Goal: Transaction & Acquisition: Purchase product/service

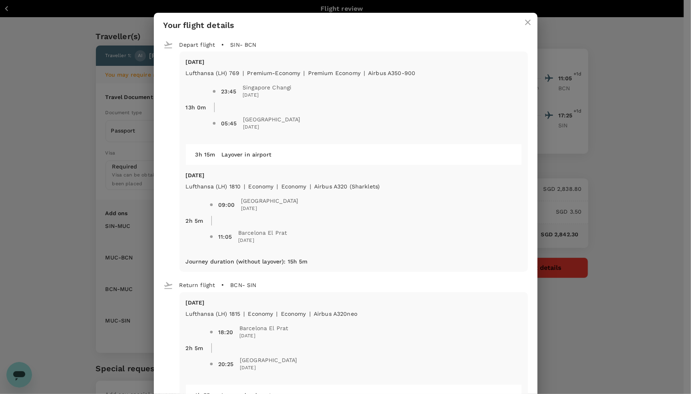
click at [518, 20] on button "close" at bounding box center [527, 22] width 19 height 19
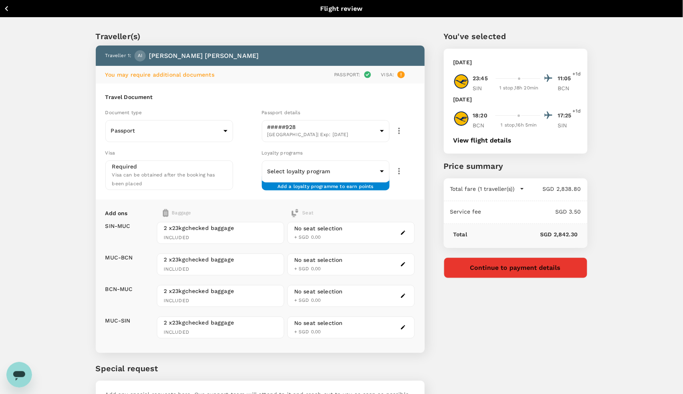
click at [8, 10] on icon "button" at bounding box center [7, 9] width 10 height 10
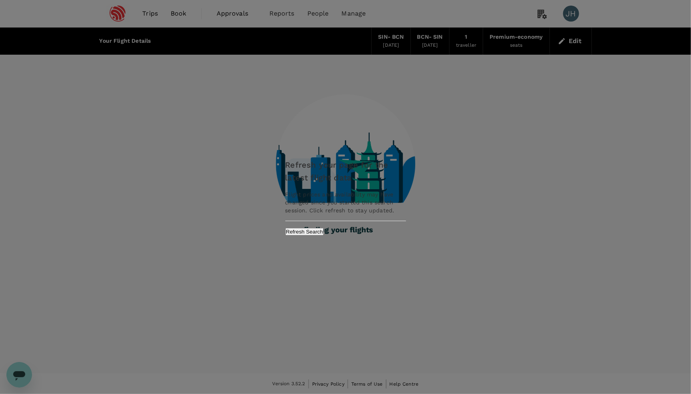
click at [324, 231] on button "Refresh Search" at bounding box center [304, 232] width 39 height 8
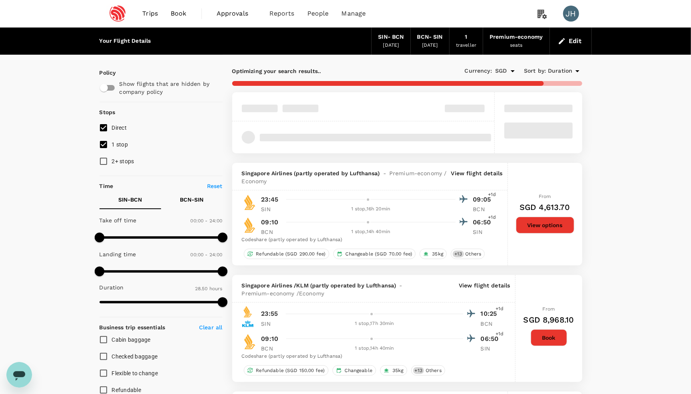
type input "1970"
checkbox input "true"
checkbox input "false"
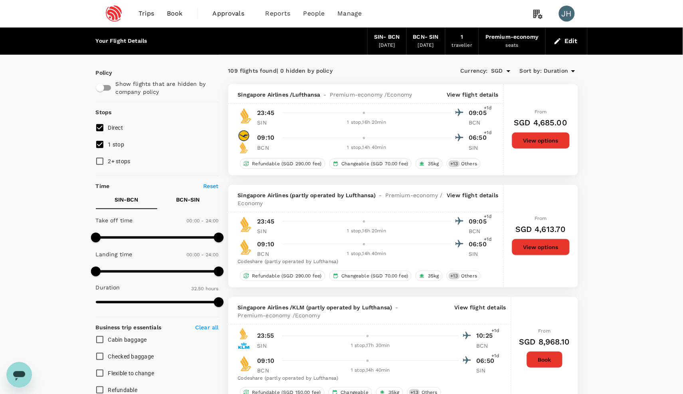
click at [143, 14] on span "Trips" at bounding box center [147, 14] width 16 height 10
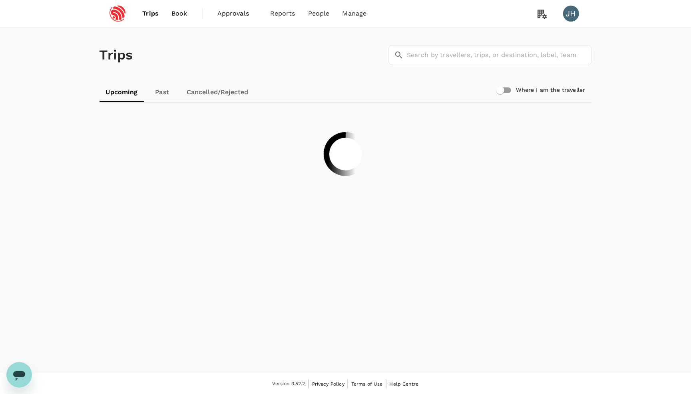
click at [184, 20] on link "Book" at bounding box center [179, 13] width 29 height 27
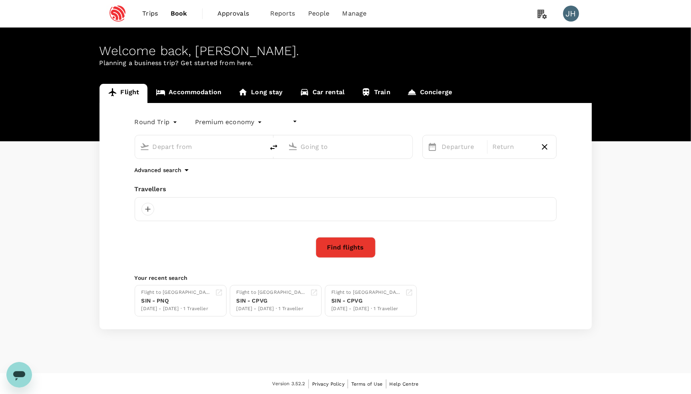
type input "undefined, undefined (any)"
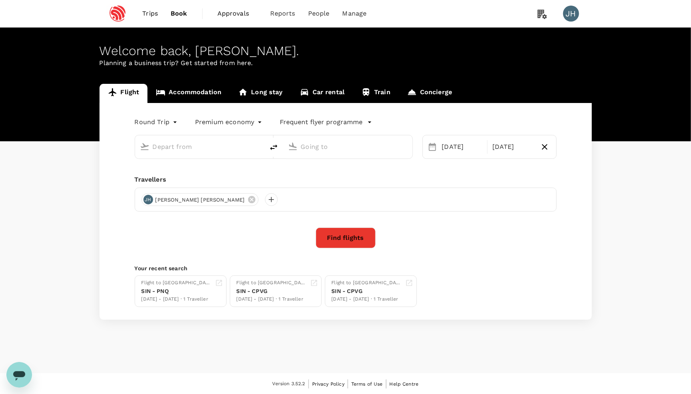
type input "Singapore Changi (SIN)"
type input "Barcelona El Prat (BCN)"
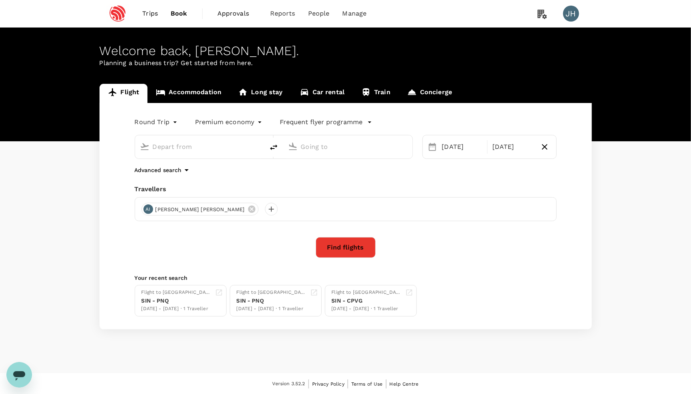
type input "Singapore Changi (SIN)"
click at [343, 147] on input "Barcelona El Prat (BCN)" at bounding box center [348, 147] width 95 height 12
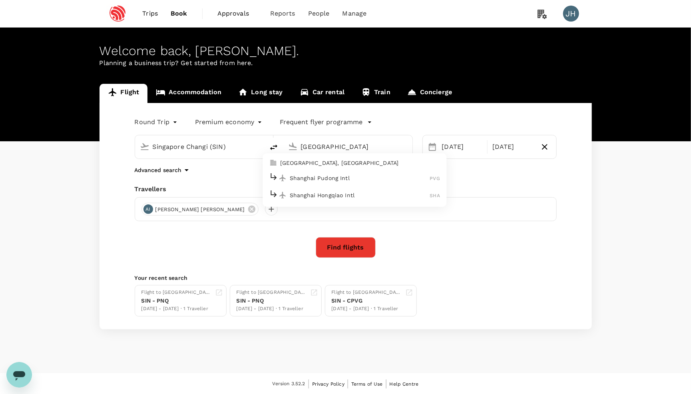
click at [332, 169] on li "[GEOGRAPHIC_DATA], [GEOGRAPHIC_DATA]" at bounding box center [354, 163] width 184 height 13
type input "[GEOGRAPHIC_DATA], [GEOGRAPHIC_DATA] (any)"
click at [453, 148] on div "[DATE]" at bounding box center [462, 147] width 47 height 16
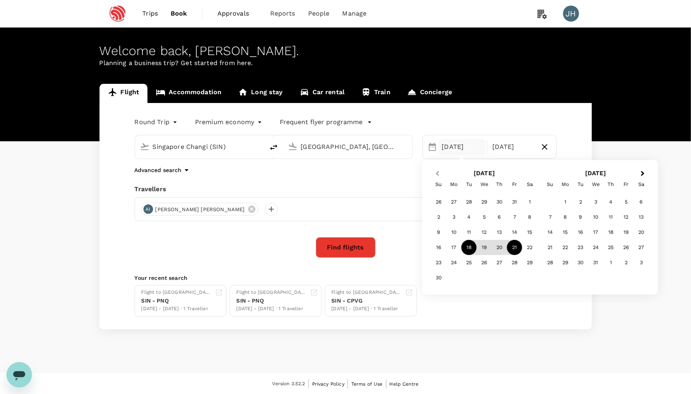
click at [437, 174] on span "Previous Month" at bounding box center [437, 173] width 0 height 9
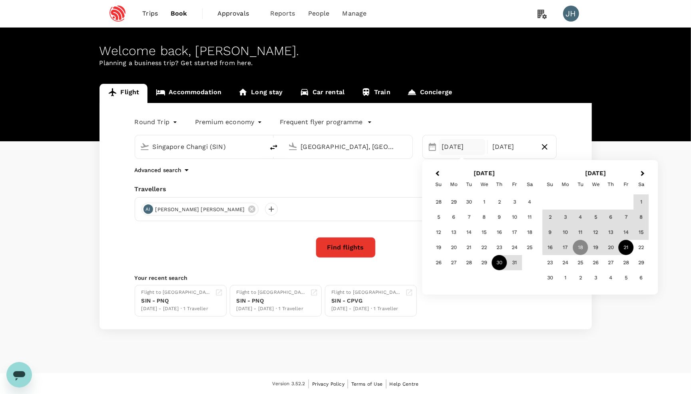
click at [496, 264] on div "30" at bounding box center [499, 262] width 15 height 15
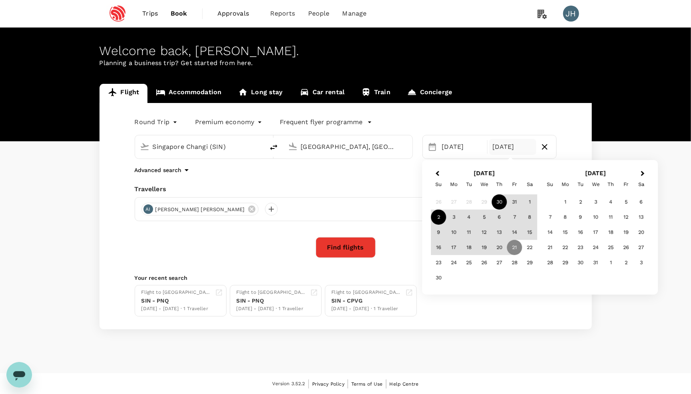
click at [441, 219] on div "2" at bounding box center [438, 217] width 15 height 15
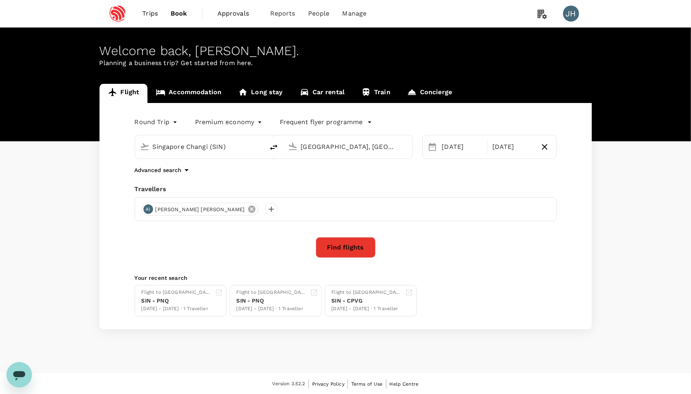
click at [247, 211] on icon at bounding box center [251, 209] width 9 height 9
click at [146, 211] on div at bounding box center [147, 209] width 13 height 13
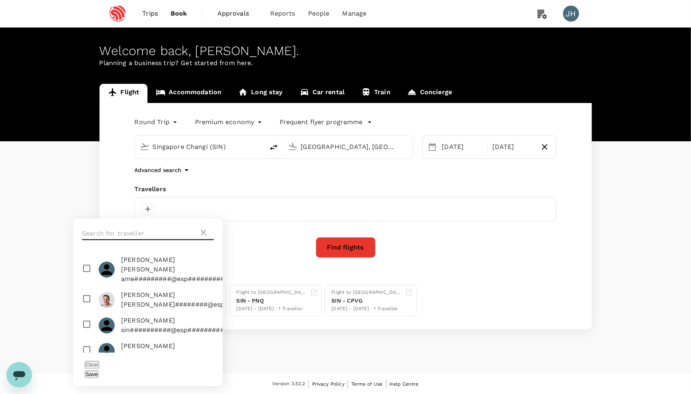
click at [153, 229] on input "text" at bounding box center [140, 234] width 117 height 13
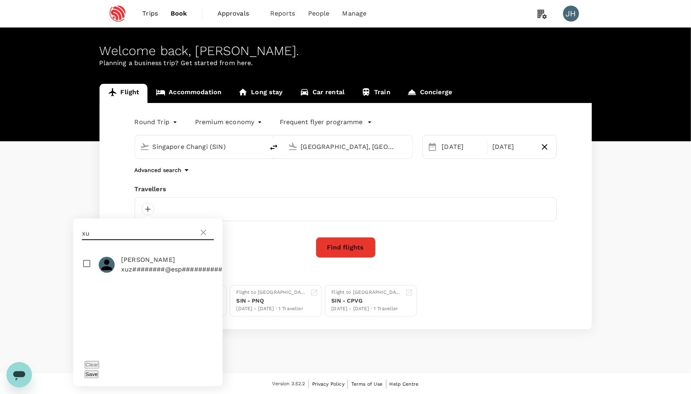
type input "xu"
click at [87, 264] on input "checkbox" at bounding box center [147, 265] width 149 height 26
checkbox input "true"
click at [98, 371] on button "Save" at bounding box center [92, 375] width 14 height 8
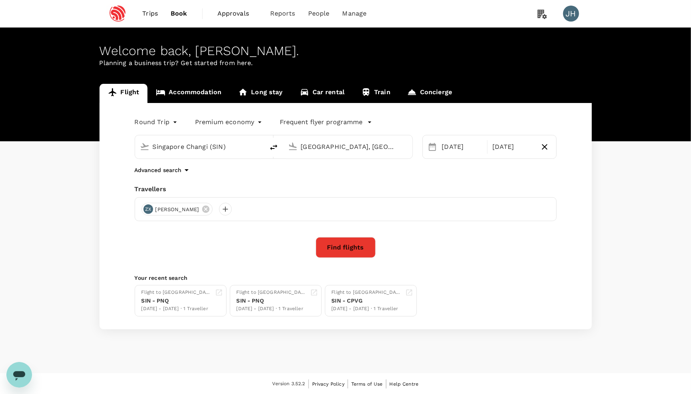
click at [346, 248] on button "Find flights" at bounding box center [346, 247] width 60 height 21
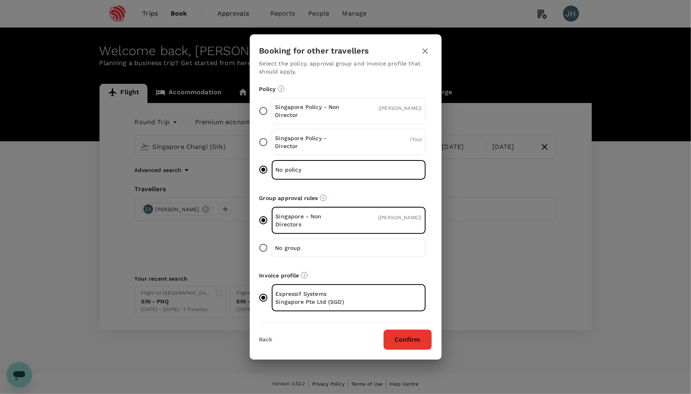
click at [400, 337] on button "Confirm" at bounding box center [407, 339] width 49 height 21
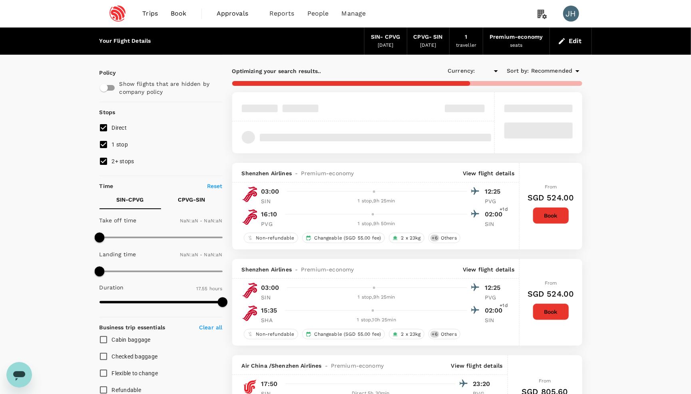
type input "SGD"
type input "1440"
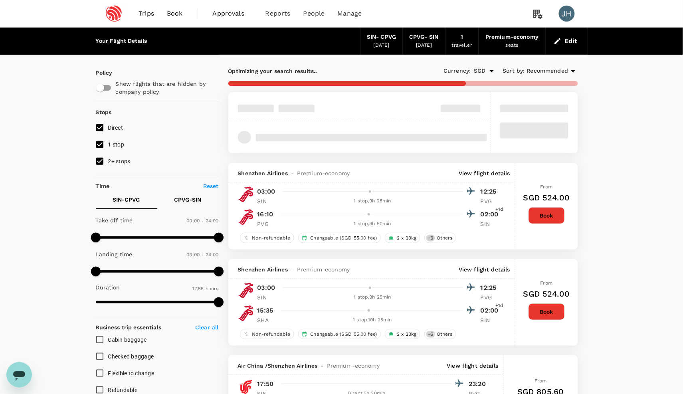
type input "1185"
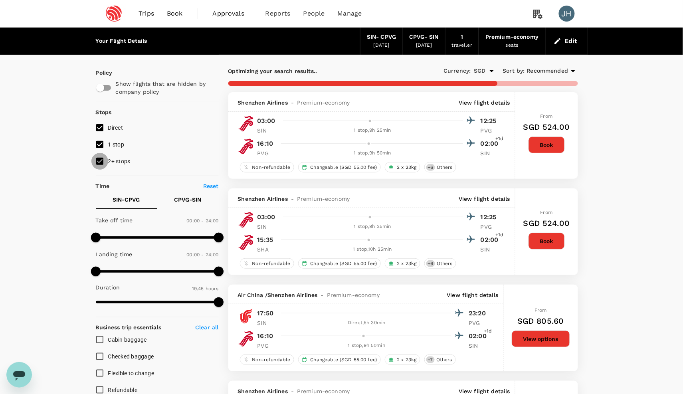
click at [95, 167] on input "2+ stops" at bounding box center [99, 161] width 17 height 17
checkbox input "false"
click at [100, 143] on input "1 stop" at bounding box center [99, 144] width 17 height 17
checkbox input "false"
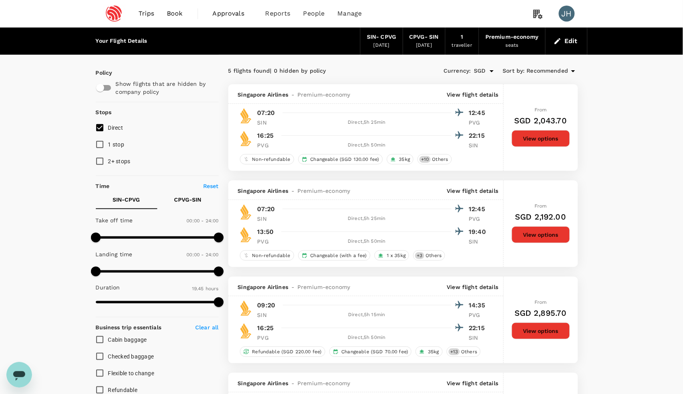
click at [524, 69] on div "Sort by : Recommended" at bounding box center [540, 71] width 75 height 10
click at [545, 74] on span "Recommended" at bounding box center [548, 71] width 42 height 9
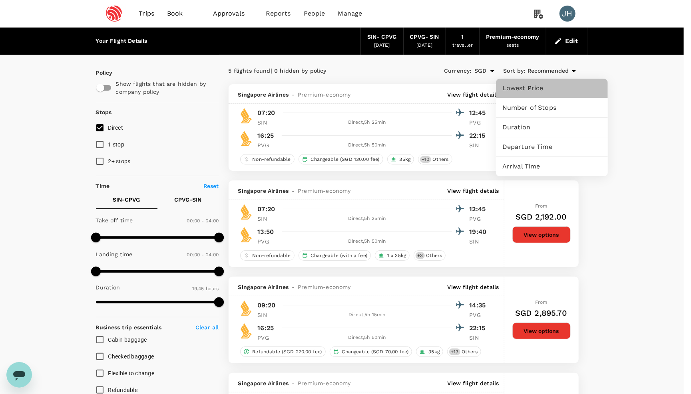
click at [536, 83] on span "Lowest Price" at bounding box center [551, 88] width 99 height 10
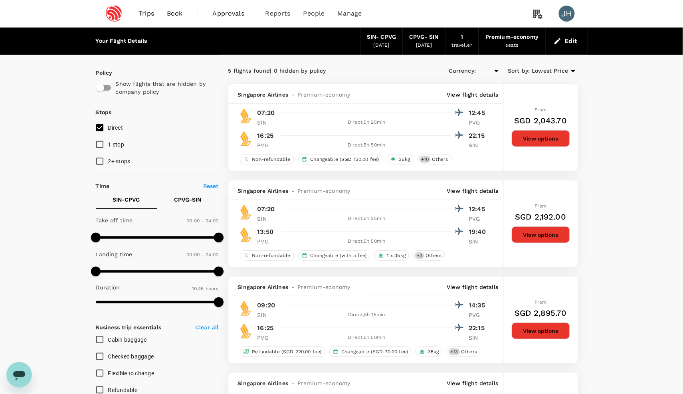
type input "SGD"
click at [563, 41] on button "Edit" at bounding box center [566, 41] width 29 height 13
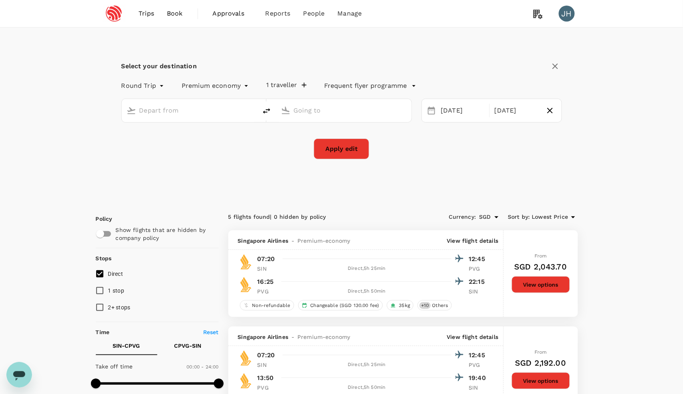
type input "Singapore Changi (SIN)"
type input "[GEOGRAPHIC_DATA], [GEOGRAPHIC_DATA] (any)"
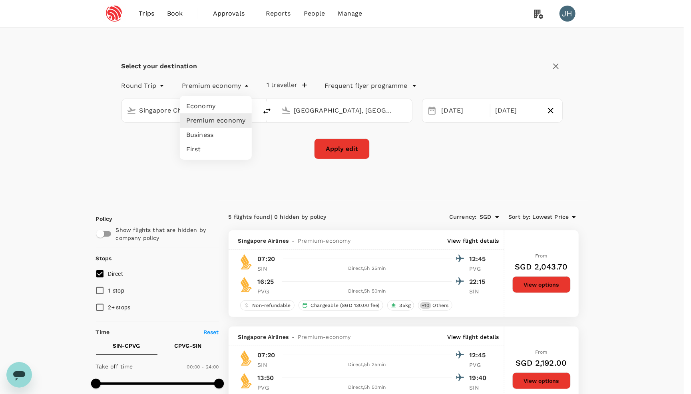
click at [218, 111] on li "Economy" at bounding box center [216, 106] width 72 height 14
type input "economy"
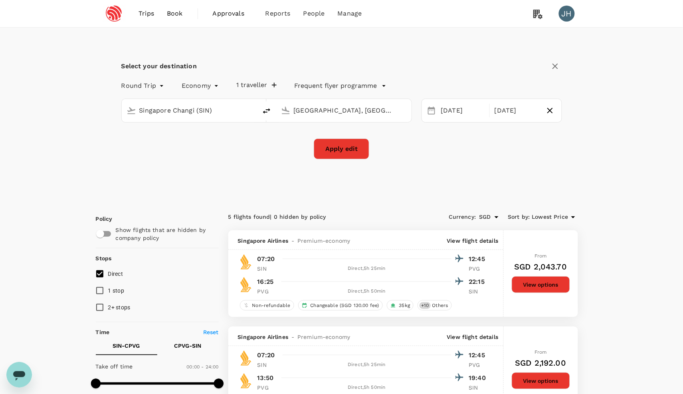
click at [323, 149] on button "Apply edit" at bounding box center [342, 149] width 56 height 21
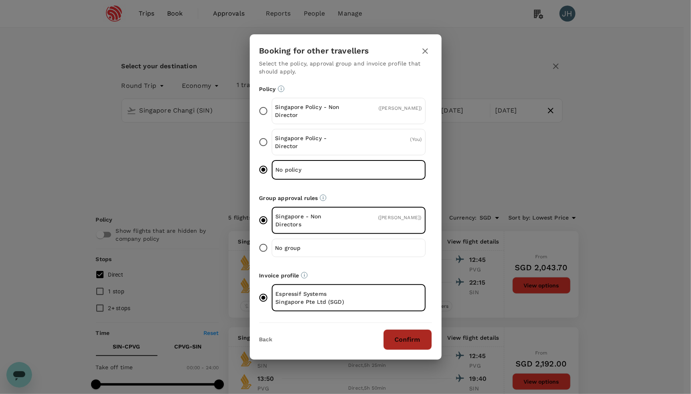
click at [407, 333] on button "Confirm" at bounding box center [407, 339] width 49 height 21
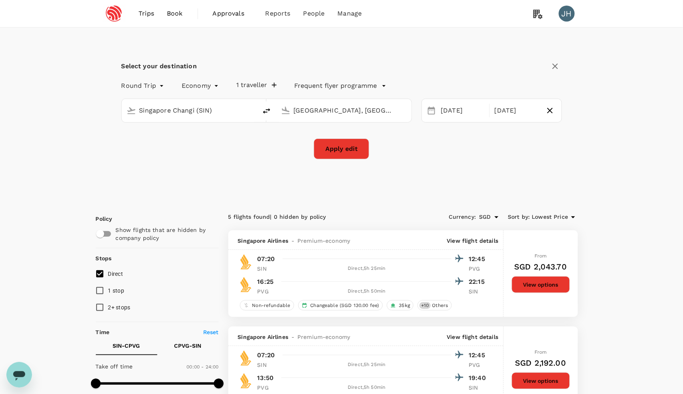
checkbox input "false"
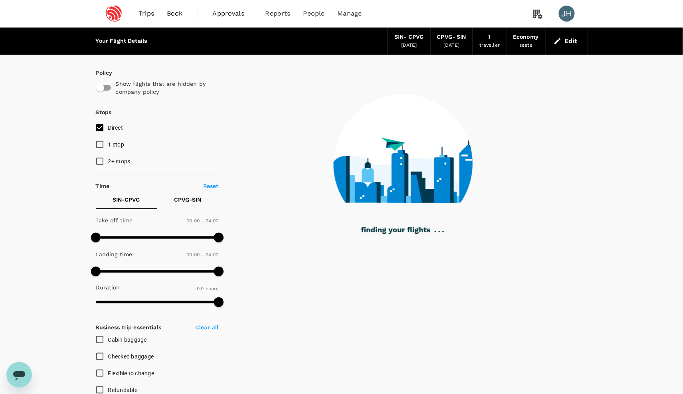
click at [135, 164] on label "2+ stops" at bounding box center [151, 161] width 121 height 17
click at [108, 164] on input "2+ stops" at bounding box center [99, 161] width 17 height 17
checkbox input "true"
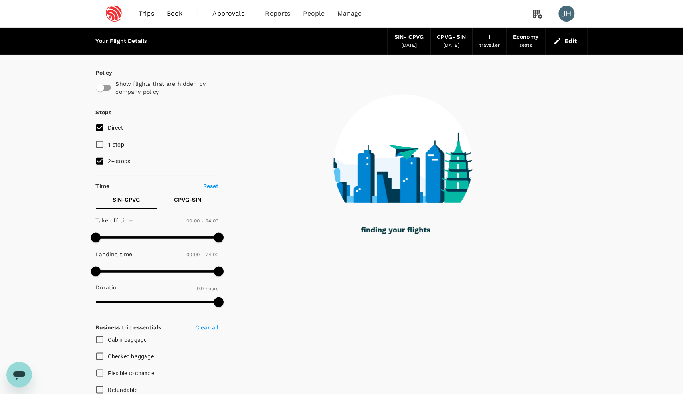
click at [122, 148] on span "1 stop" at bounding box center [116, 144] width 16 height 6
click at [108, 148] on input "1 stop" at bounding box center [99, 144] width 17 height 17
checkbox input "true"
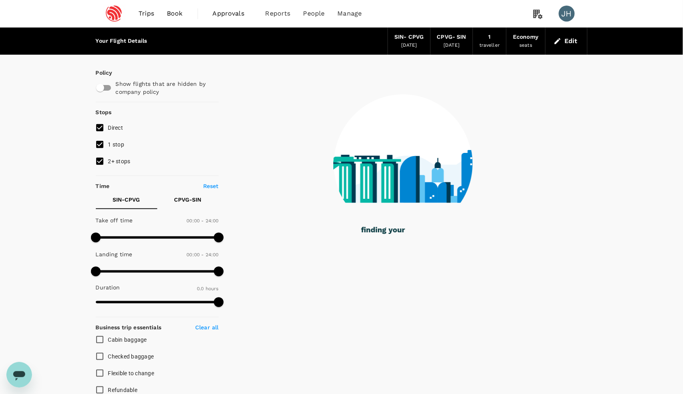
type input "1110"
checkbox input "true"
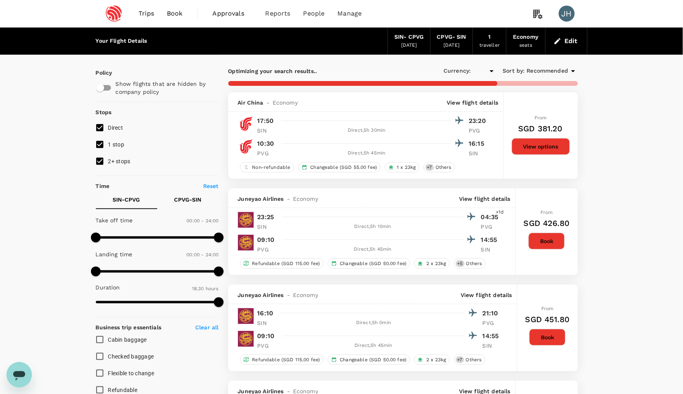
type input "SGD"
click at [423, 129] on div "Direct , 5h 30min" at bounding box center [366, 131] width 169 height 8
type input "1125"
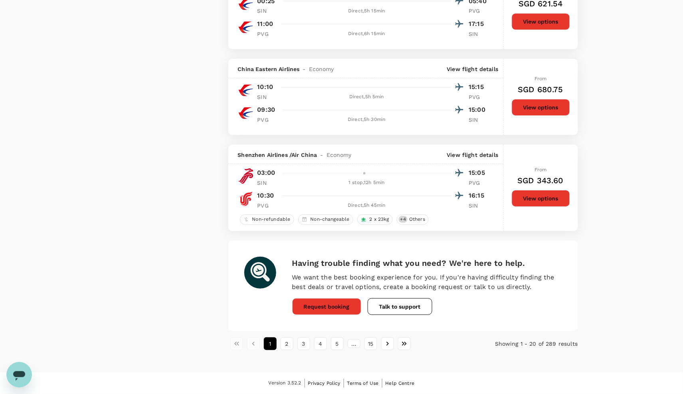
scroll to position [1768, 0]
click at [16, 381] on icon "Open messaging window" at bounding box center [19, 374] width 14 height 14
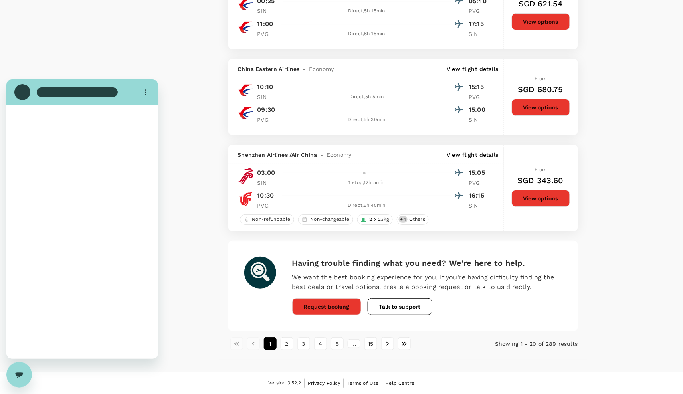
scroll to position [0, 0]
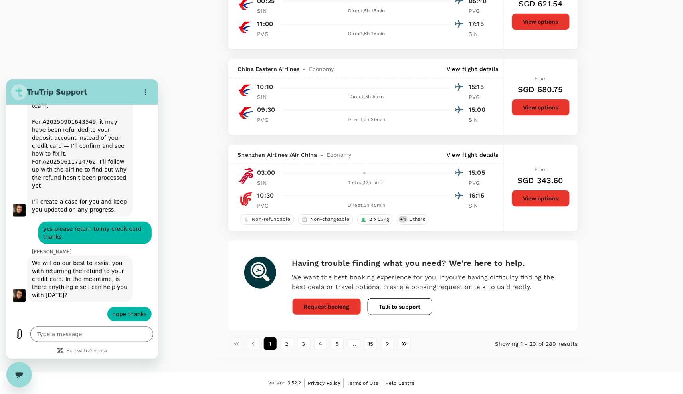
type textarea "x"
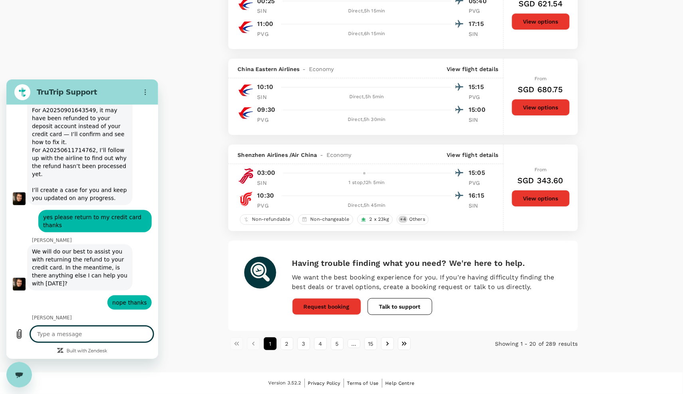
click at [60, 334] on textarea at bounding box center [91, 334] width 123 height 16
type textarea "h"
type textarea "x"
type textarea "hi"
type textarea "x"
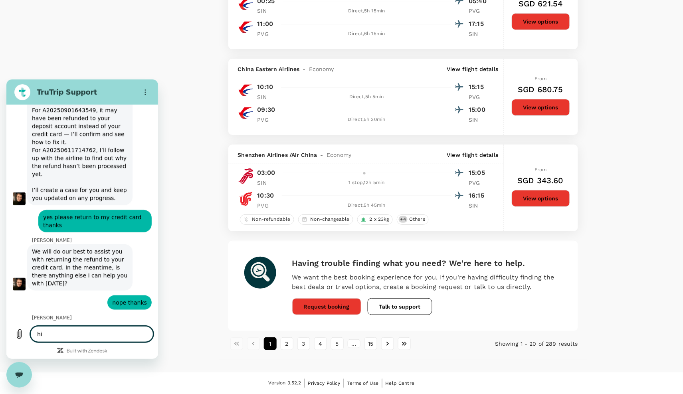
type textarea "hi"
type textarea "x"
type textarea "hi c"
type textarea "x"
type textarea "hi co"
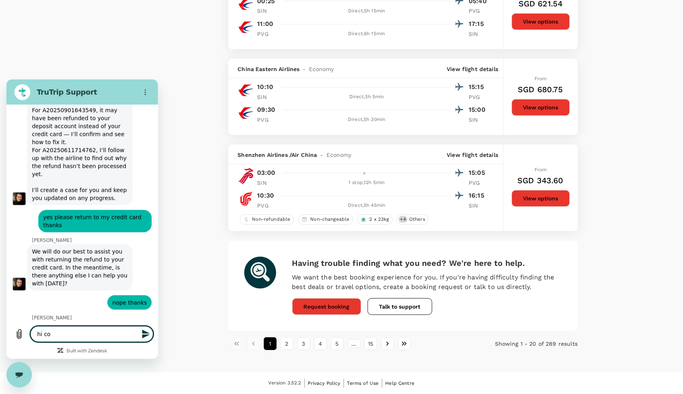
type textarea "x"
type textarea "hi cou"
type textarea "x"
type textarea "hi coul"
type textarea "x"
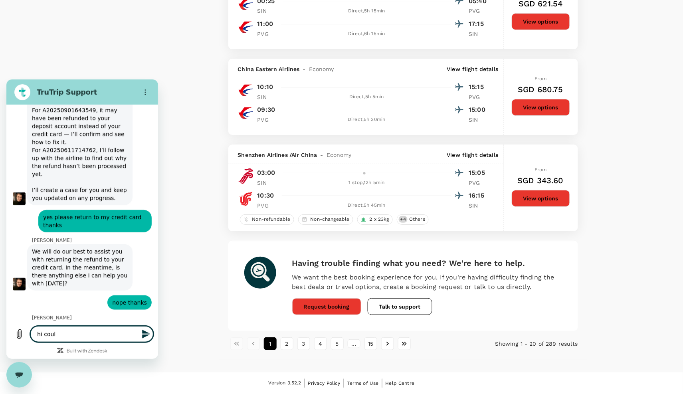
type textarea "hi could"
type textarea "x"
type textarea "hi could"
type textarea "x"
type textarea "hi could y"
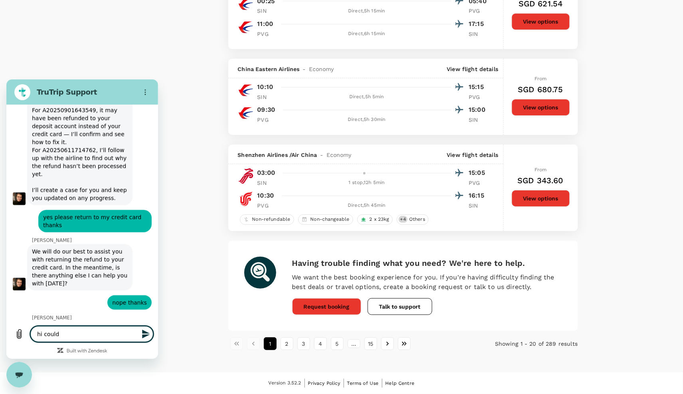
type textarea "x"
type textarea "hi could yo"
type textarea "x"
type textarea "hi could you"
type textarea "x"
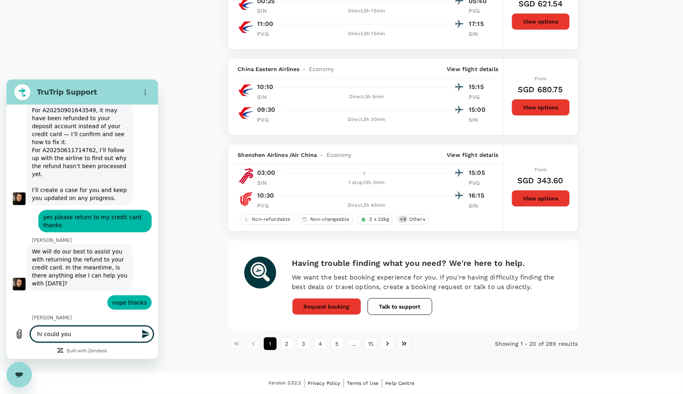
type textarea "hi could you"
type textarea "x"
type textarea "hi could you h"
type textarea "x"
type textarea "hi could you he"
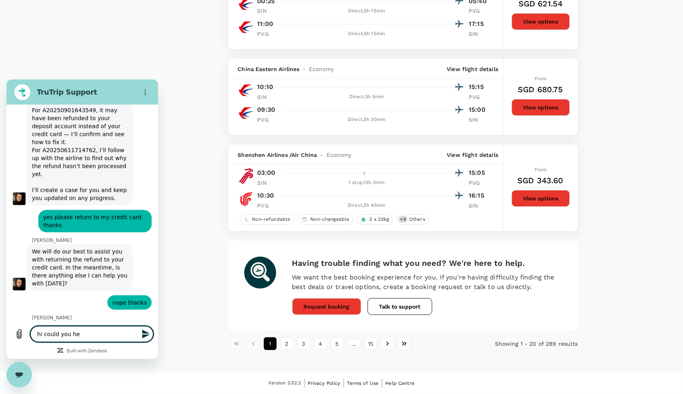
type textarea "x"
type textarea "hi could you hel"
type textarea "x"
type textarea "hi could you help"
type textarea "x"
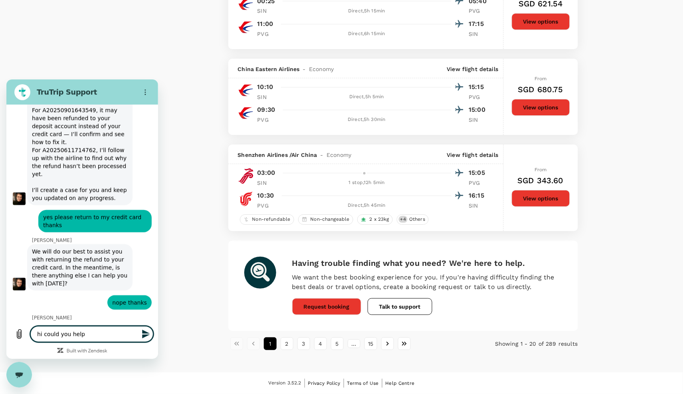
type textarea "hi could you help"
type textarea "x"
type textarea "hi could you help g"
type textarea "x"
type textarea "hi could you help ge"
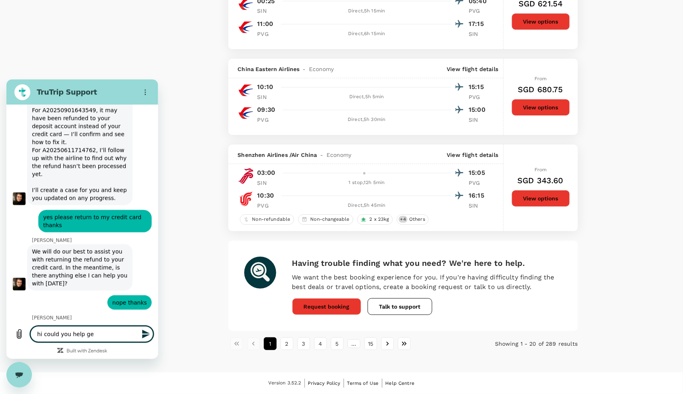
type textarea "x"
type textarea "hi could you help gen"
type textarea "x"
type textarea "hi could you help [PERSON_NAME]"
type textarea "x"
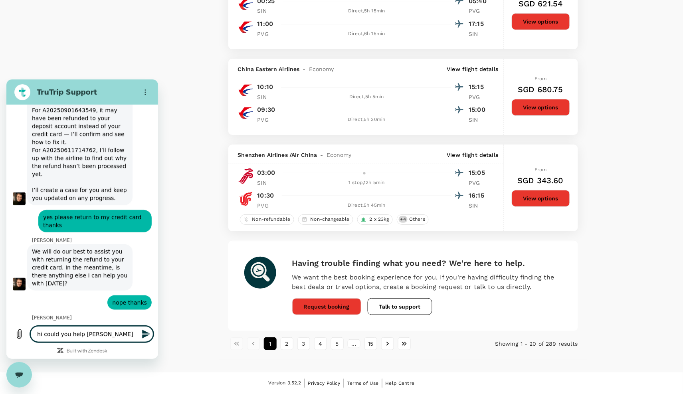
type textarea "hi could you help gener"
type textarea "x"
type textarea "hi could you help genera"
type textarea "x"
type textarea "hi could you help generat"
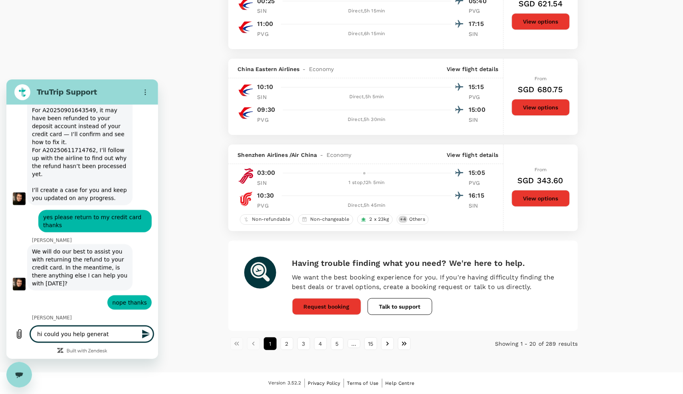
type textarea "x"
type textarea "hi could you help generate"
type textarea "x"
type textarea "hi could you help generate"
type textarea "x"
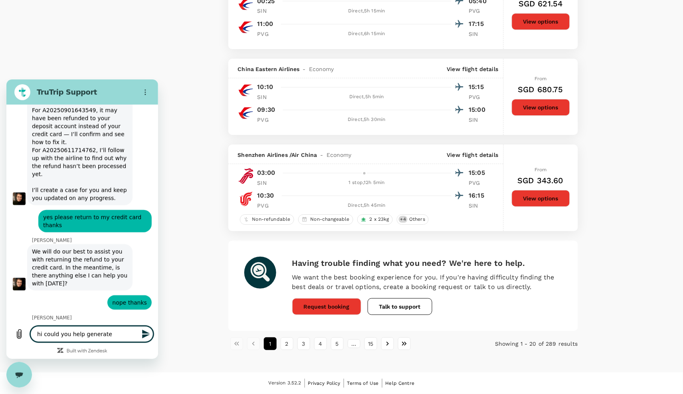
type textarea "hi could you help generate a"
type textarea "x"
type textarea "hi could you help generate a"
type textarea "x"
type textarea "hi could you help generate a f"
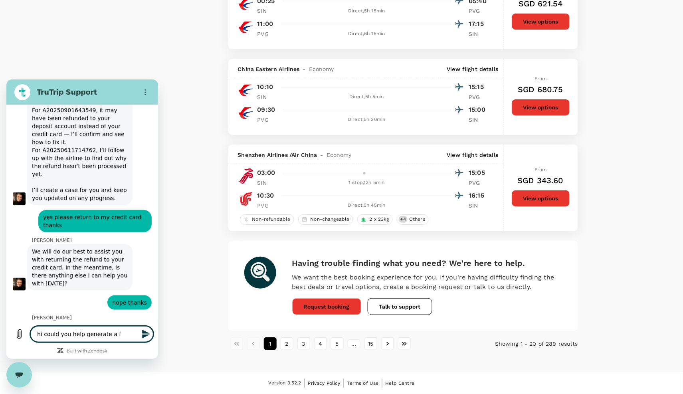
type textarea "x"
type textarea "hi could you help generate a fa"
type textarea "x"
type textarea "hi could you help generate a fak"
type textarea "x"
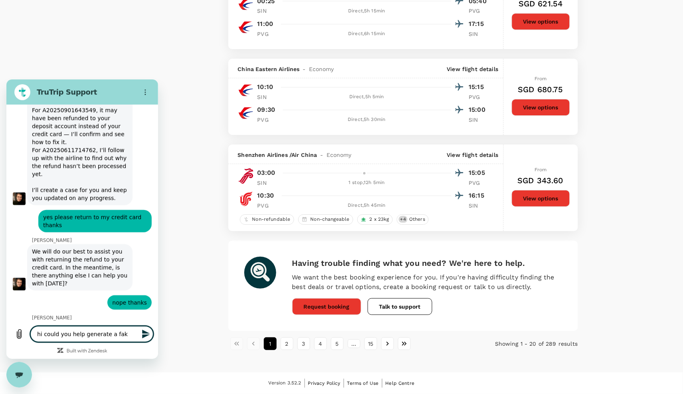
type textarea "hi could you help generate a fake"
type textarea "x"
type textarea "hi could you help generate a fake"
type textarea "x"
type textarea "hi could you help generate a fake i"
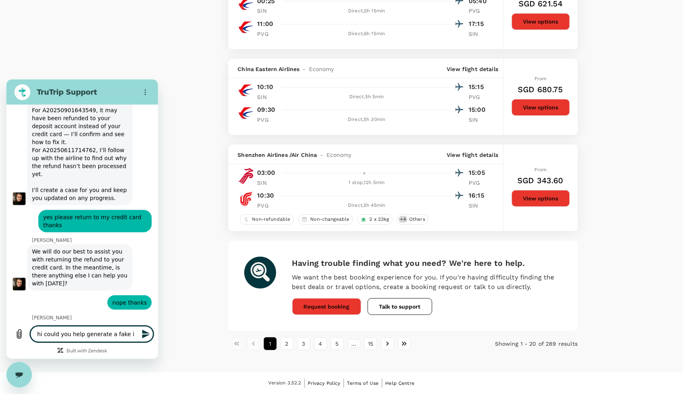
type textarea "x"
type textarea "hi could you help generate a fake in"
type textarea "x"
type textarea "hi could you help generate a fake ini"
type textarea "x"
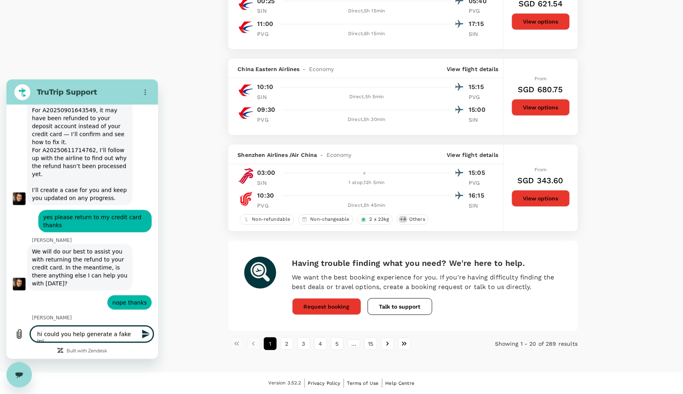
type textarea "hi could you help generate a fake init"
type textarea "x"
type textarea "hi could you help generate a fake ini"
type textarea "x"
type textarea "hi could you help generate a fake in"
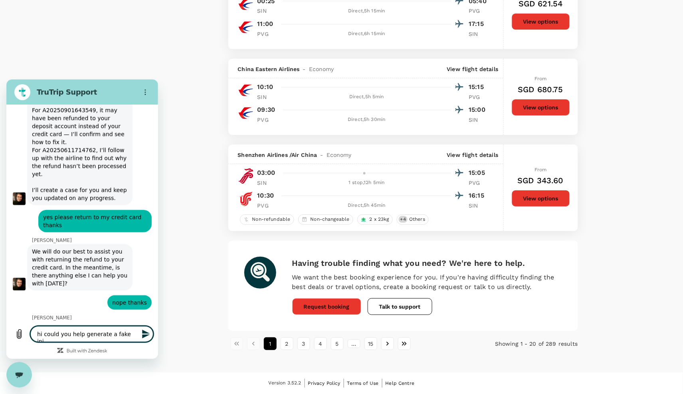
type textarea "x"
type textarea "hi could you help generate a fake ini"
type textarea "x"
type textarea "hi could you help generate a fake inin"
type textarea "x"
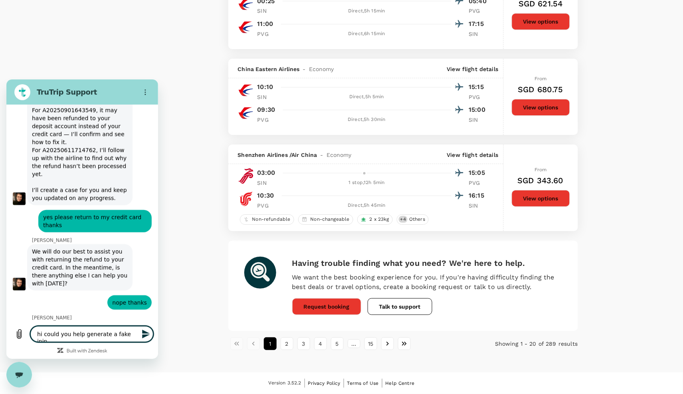
type textarea "hi could you help generate a fake inint"
type textarea "x"
type textarea "hi could you help generate a fake inin"
type textarea "x"
type textarea "hi could you help generate a fake inine"
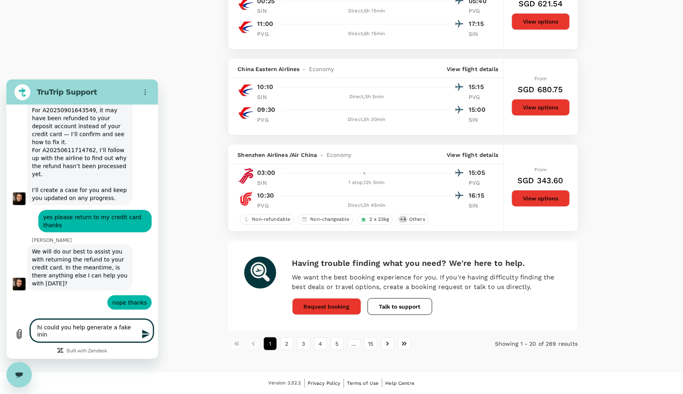
type textarea "x"
type textarea "hi could you help generate a fake ininer"
type textarea "x"
type textarea "hi could you help generate a fake ininera"
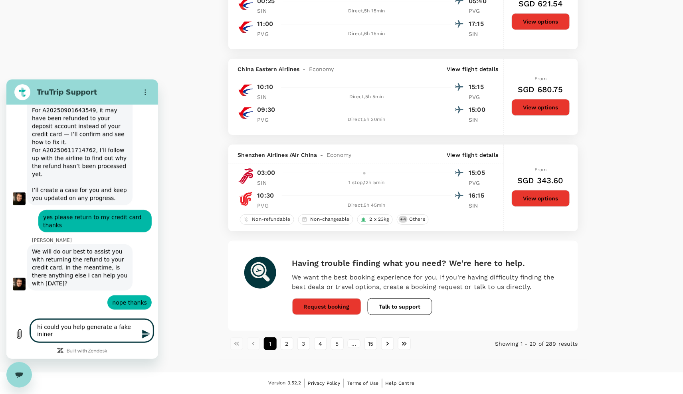
type textarea "x"
type textarea "hi could you help generate a fake ininerar"
type textarea "x"
type textarea "hi could you help generate a fake ininerary"
type textarea "x"
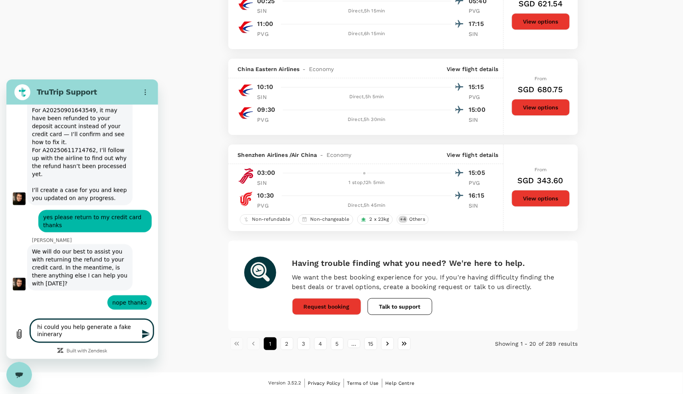
type textarea "hi could you help generate a fake ininerary"
type textarea "x"
type textarea "hi could you help generate a fake ininerary f"
type textarea "x"
type textarea "hi could you help generate a fake ininerary"
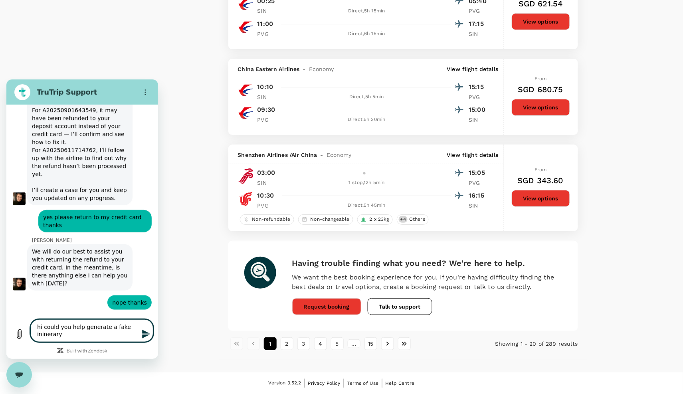
type textarea "x"
type textarea "hi could you help generate a fake ininerary"
type textarea "x"
type textarea "hi could you help generate a fake ininerar"
type textarea "x"
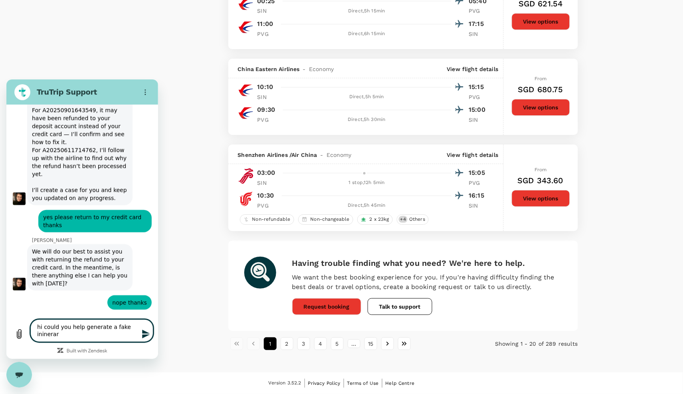
type textarea "hi could you help generate a fake ininera"
type textarea "x"
type textarea "hi could you help generate a fake ininer"
type textarea "x"
type textarea "hi could you help generate a fake inine"
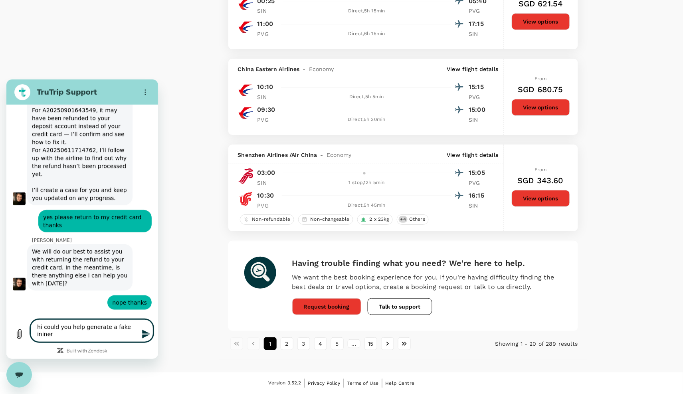
type textarea "x"
type textarea "hi could you help generate a fake inin"
type textarea "x"
type textarea "hi could you help generate a fake ini"
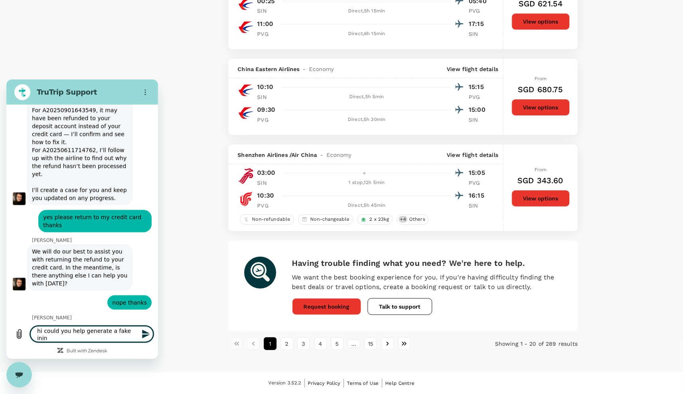
type textarea "x"
type textarea "hi could you help generate a fake in"
type textarea "x"
type textarea "hi could you help generate a fake i"
type textarea "x"
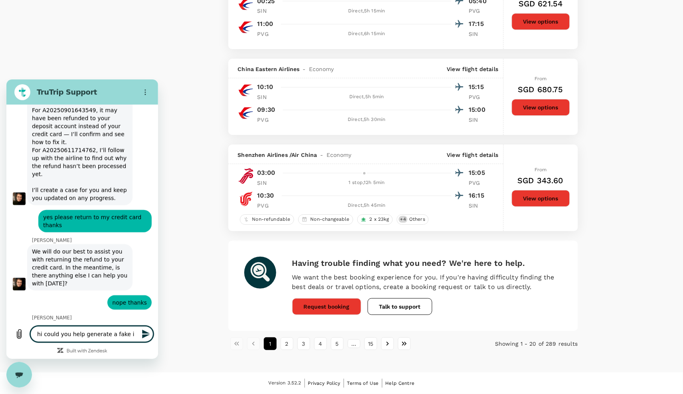
type textarea "hi could you help generate a fake it"
type textarea "x"
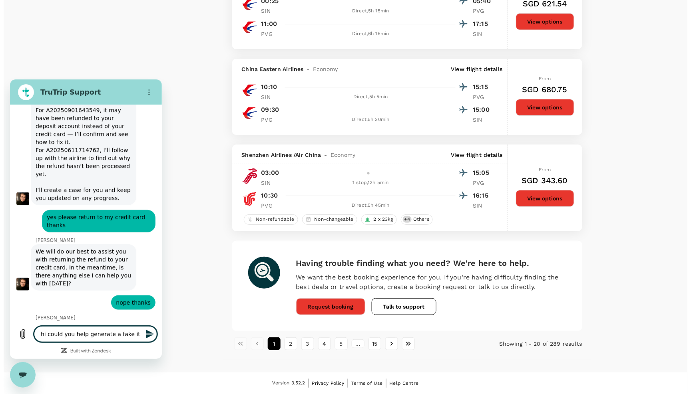
scroll to position [0, 0]
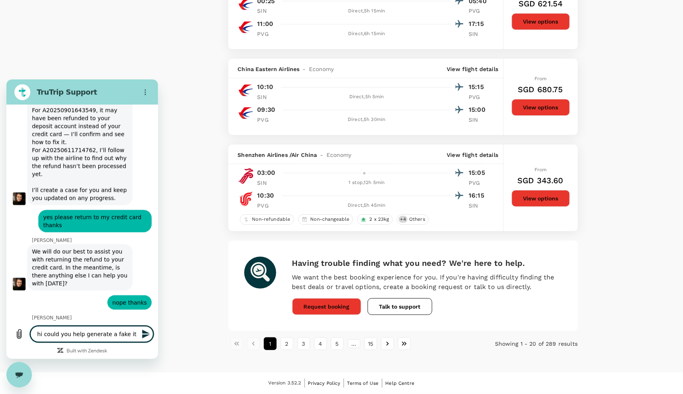
type textarea "hi could you help generate a fake iti"
type textarea "x"
type textarea "hi could you help generate a fake itin"
type textarea "x"
type textarea "hi could you help generate a fake itine"
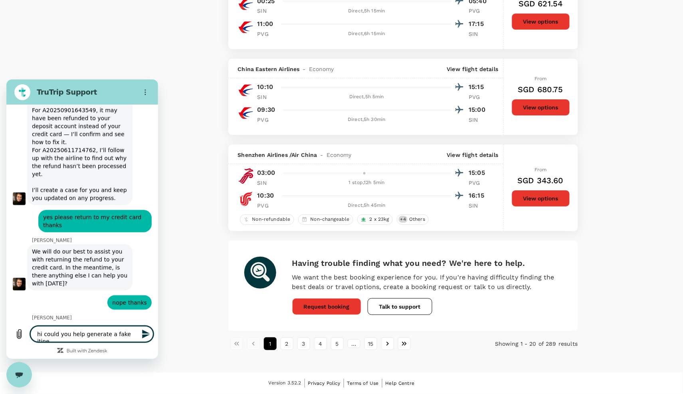
type textarea "x"
type textarea "hi could you help generate a fake itiner"
type textarea "x"
type textarea "hi could you help generate a fake itinera"
type textarea "x"
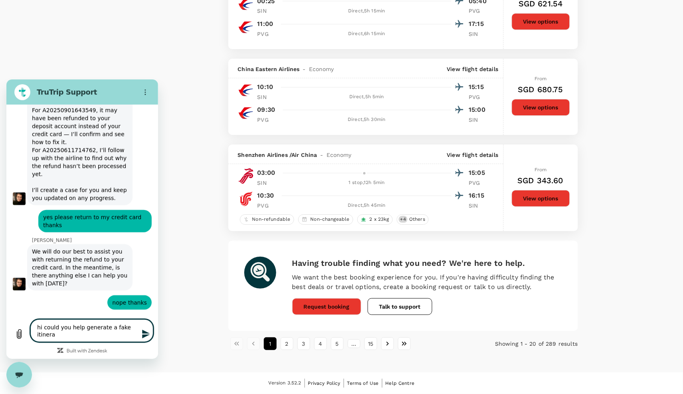
type textarea "hi could you help generate a fake itinerar"
type textarea "x"
type textarea "hi could you help generate a fake itinerary"
type textarea "x"
type textarea "hi could you help generate a fake itinerary"
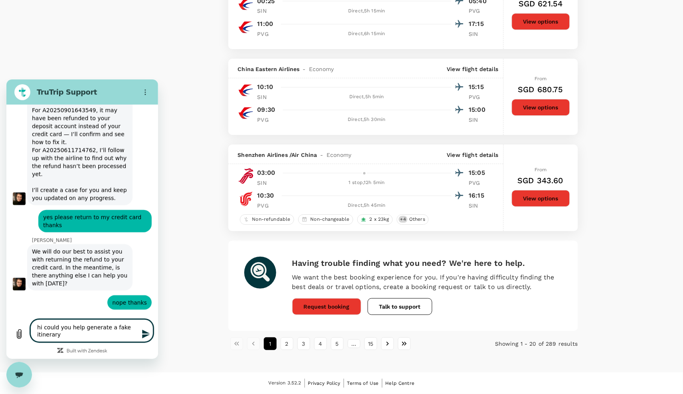
type textarea "x"
type textarea "hi could you help generate a fake itinerary f"
type textarea "x"
type textarea "hi could you help generate a fake itinerary fo"
type textarea "x"
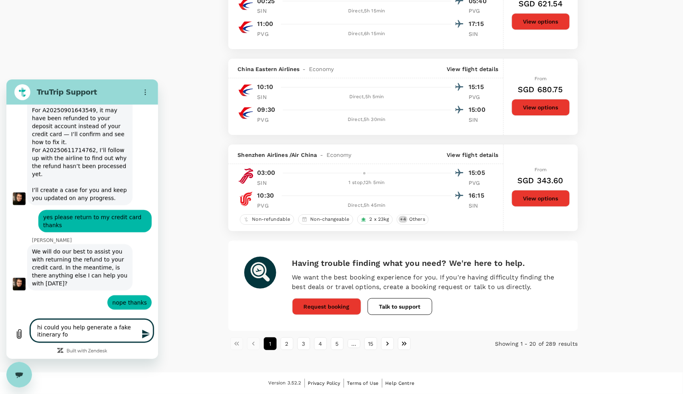
type textarea "hi could you help generate a fake itinerary for"
type textarea "x"
type textarea "hi could you help generate a fake itinerary for"
type textarea "x"
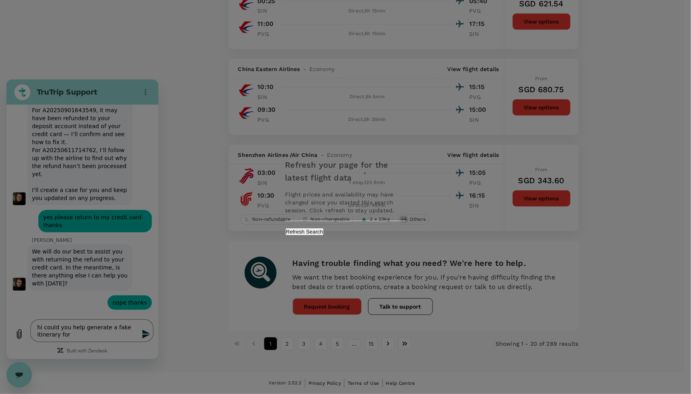
click at [324, 231] on button "Refresh Search" at bounding box center [304, 232] width 39 height 8
click at [86, 335] on div "Refresh your page for the latest flight data Flight prices and availability may…" at bounding box center [345, 197] width 691 height 394
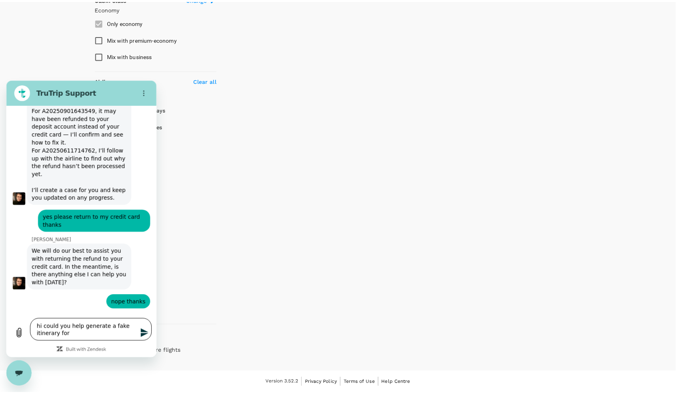
scroll to position [197, 0]
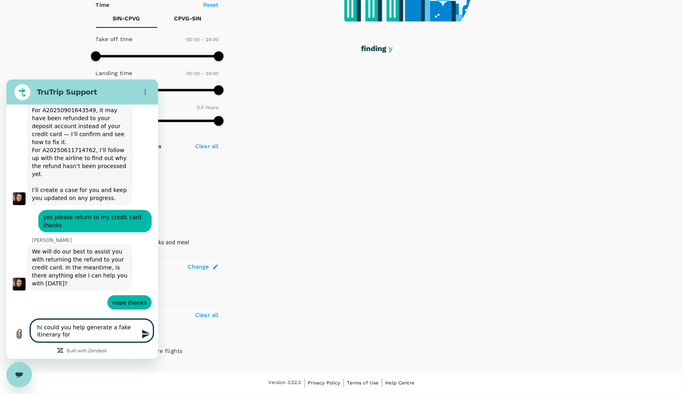
click at [81, 335] on textarea "hi could you help generate a fake itinerary for" at bounding box center [91, 330] width 123 height 23
type textarea "hi could you help generate a fake itinerary for J"
type textarea "x"
type textarea "hi could you help generate a fake itinerary for Ju"
type textarea "x"
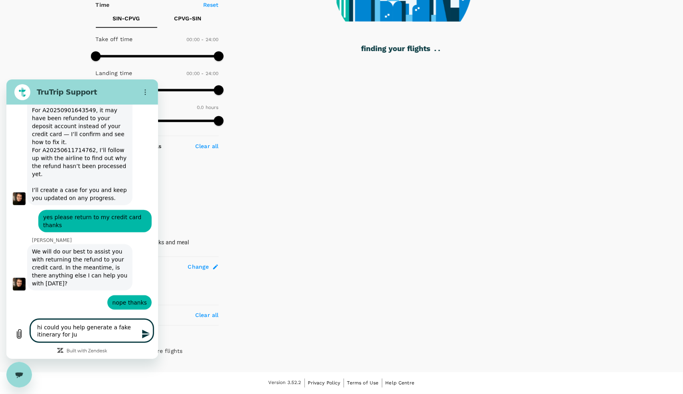
type textarea "hi could you help generate a fake itinerary for Jun"
type textarea "x"
type textarea "hi could you help generate a fake itinerary for Juni"
type textarea "x"
type textarea "hi could you help generate a fake itinerary for Junin"
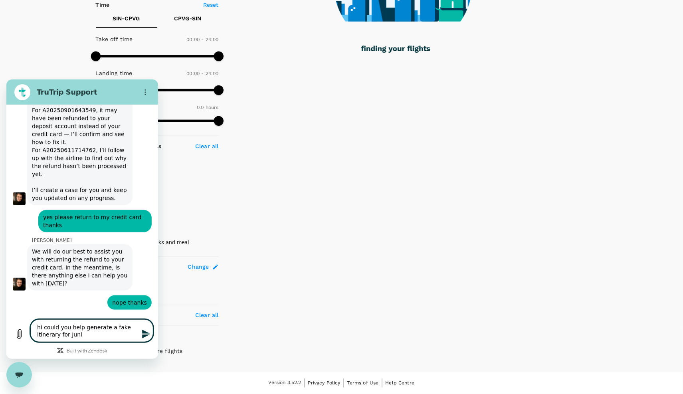
type textarea "x"
type textarea "hi could you help generate a fake itinerary for [PERSON_NAME]"
type textarea "x"
type textarea "hi could you help generate a fake itinerary for [PERSON_NAME]"
type textarea "x"
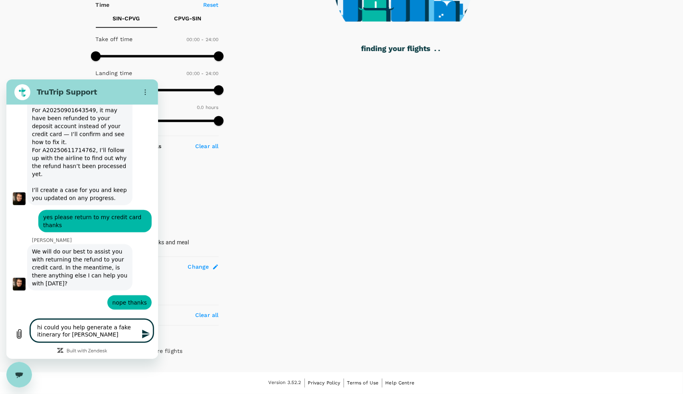
type textarea "hi could you help generate a fake itinerary for [PERSON_NAME]"
type textarea "x"
type textarea "hi could you help generate a fake itinerary for Junin"
type textarea "x"
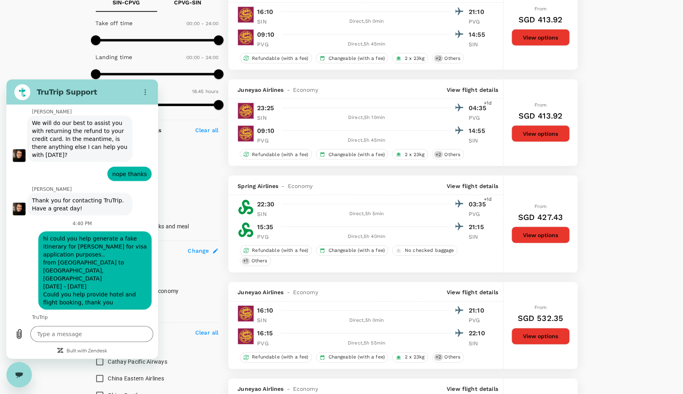
scroll to position [2141, 0]
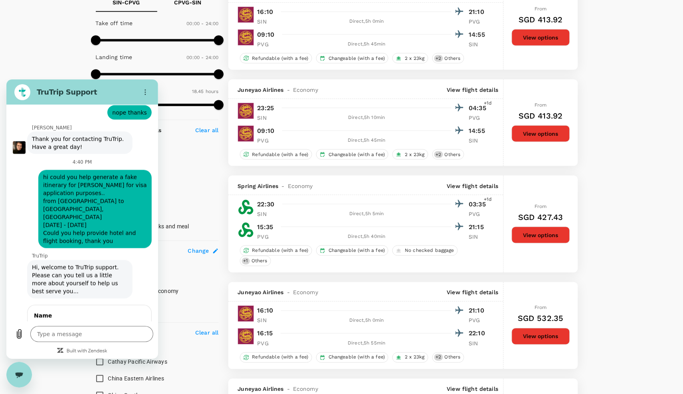
click at [125, 346] on button "Next" at bounding box center [131, 354] width 27 height 16
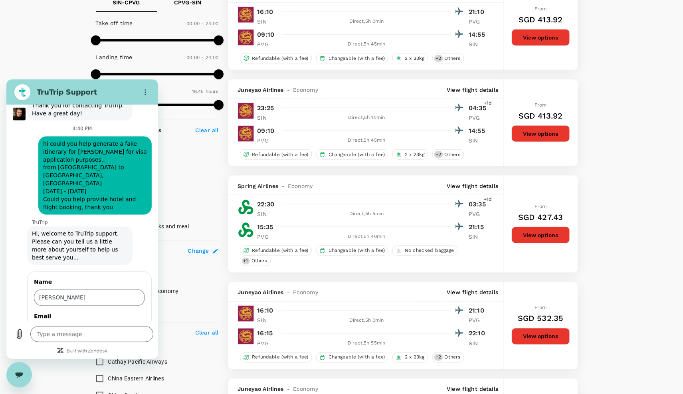
click at [124, 347] on button "Send" at bounding box center [131, 355] width 28 height 16
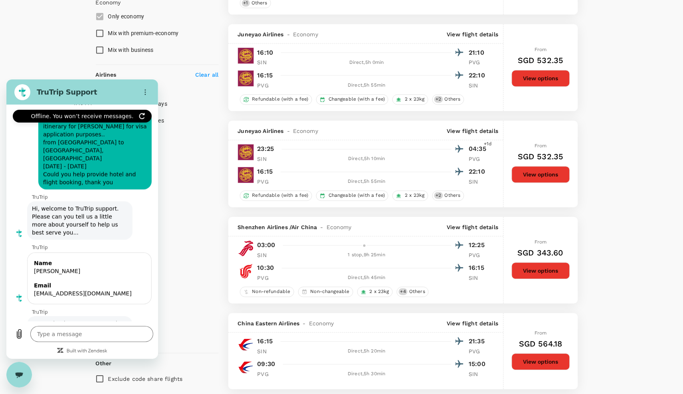
scroll to position [2050, 0]
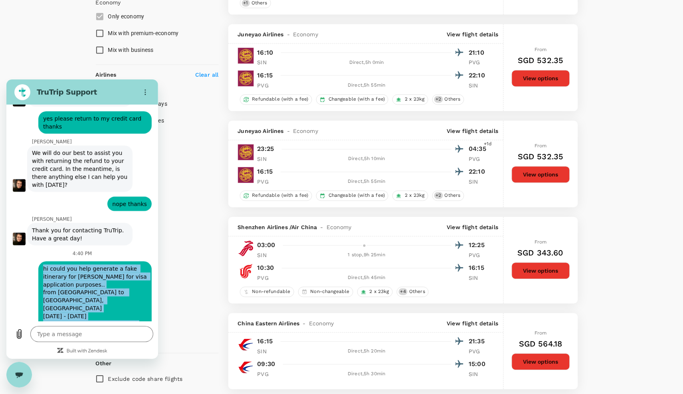
drag, startPoint x: 43, startPoint y: 236, endPoint x: 124, endPoint y: 282, distance: 93.3
click at [124, 283] on span "hi could you help generate a fake itinerary for [PERSON_NAME] for visa applicat…" at bounding box center [95, 300] width 104 height 72
copy span "hi could you help generate a fake itinerary for [PERSON_NAME] for visa applicat…"
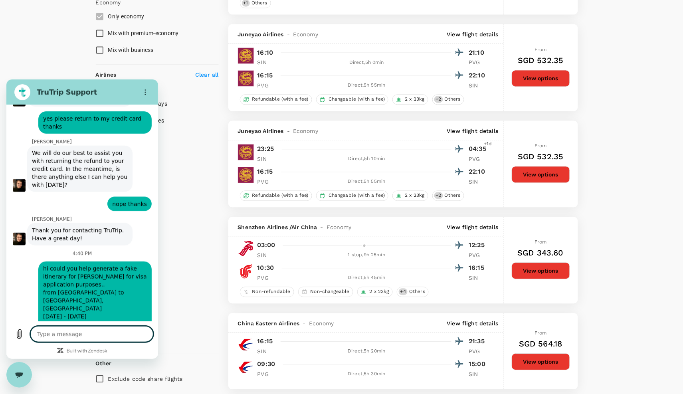
click at [85, 334] on textarea at bounding box center [91, 334] width 123 height 16
paste textarea "hi could you help generate a fake itinerary for [PERSON_NAME] for visa applicat…"
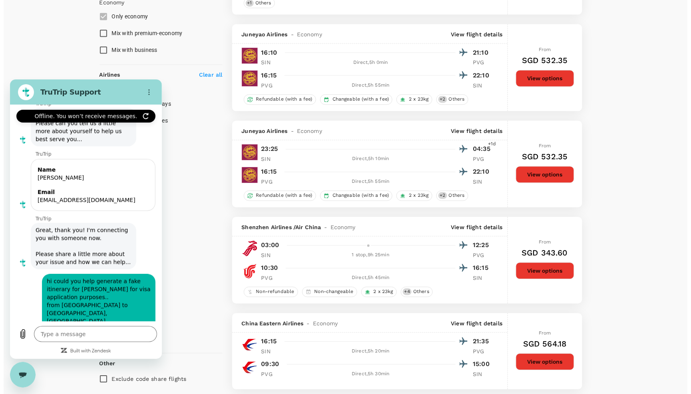
scroll to position [2295, 0]
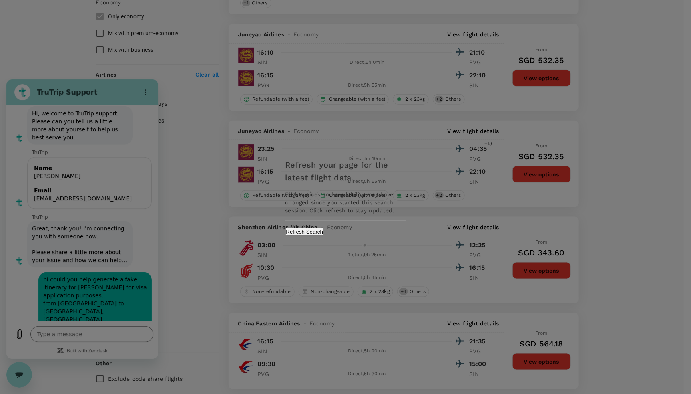
click at [324, 234] on button "Refresh Search" at bounding box center [304, 232] width 39 height 8
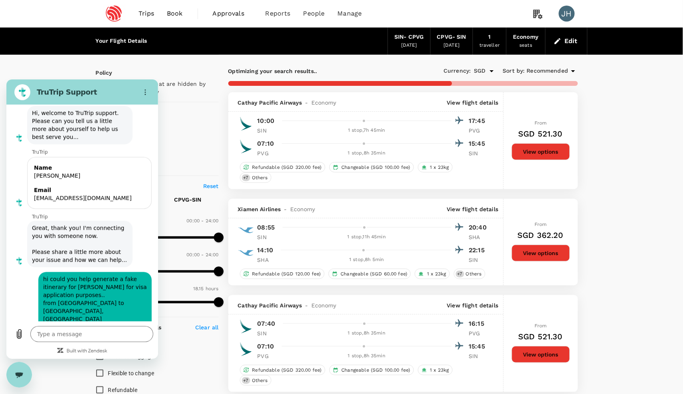
click at [24, 374] on div "Close messaging window" at bounding box center [19, 375] width 24 height 24
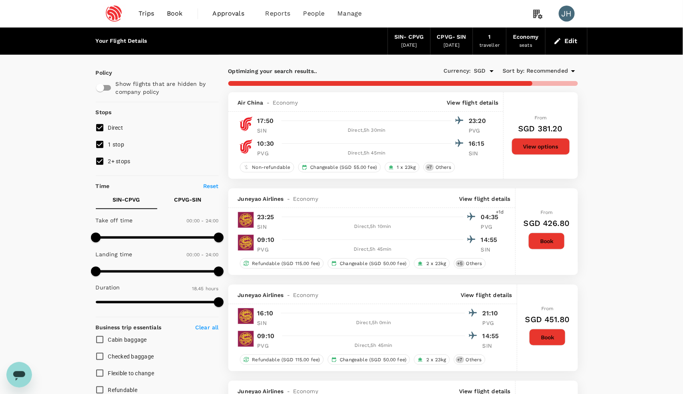
click at [103, 167] on input "2+ stops" at bounding box center [99, 161] width 17 height 17
click at [95, 139] on input "1 stop" at bounding box center [99, 144] width 17 height 17
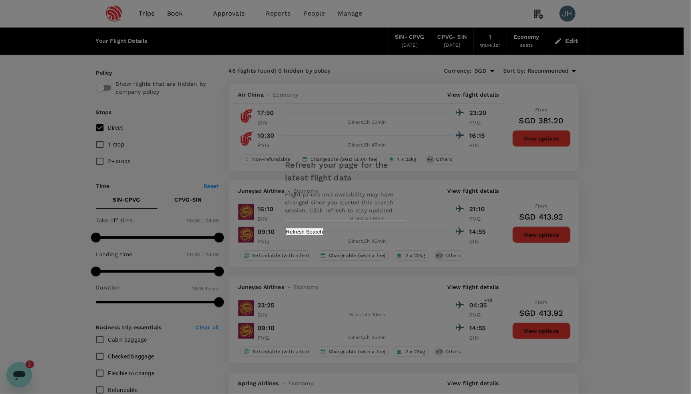
click at [324, 231] on button "Refresh Search" at bounding box center [304, 232] width 39 height 8
click at [17, 379] on div "Refresh your page for the latest flight data Flight prices and availability may…" at bounding box center [345, 197] width 691 height 394
click at [19, 377] on div "Refresh your page for the latest flight data Flight prices and availability may…" at bounding box center [345, 197] width 691 height 394
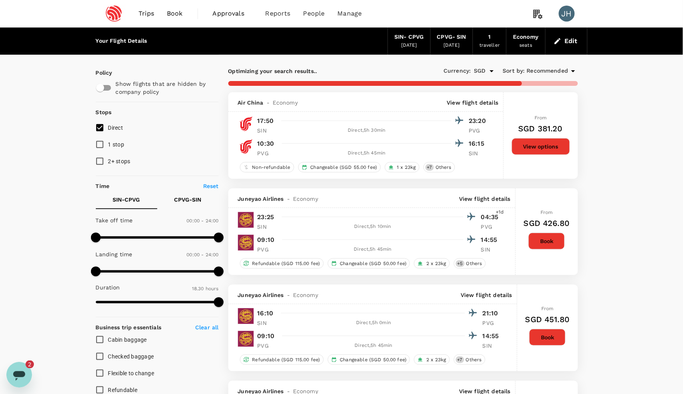
click at [19, 368] on icon "Open messaging window, 2 unread messages" at bounding box center [19, 374] width 14 height 14
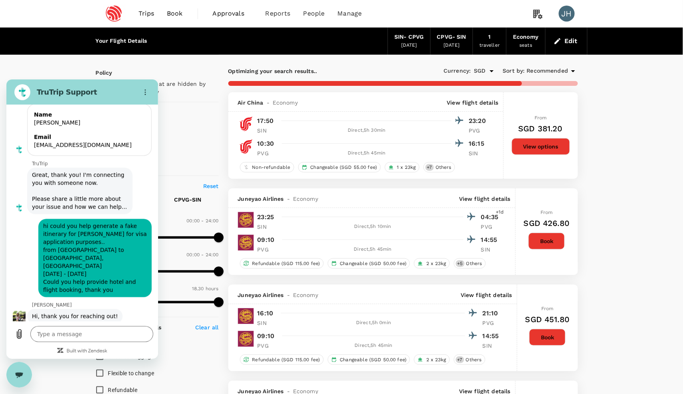
scroll to position [2392, 0]
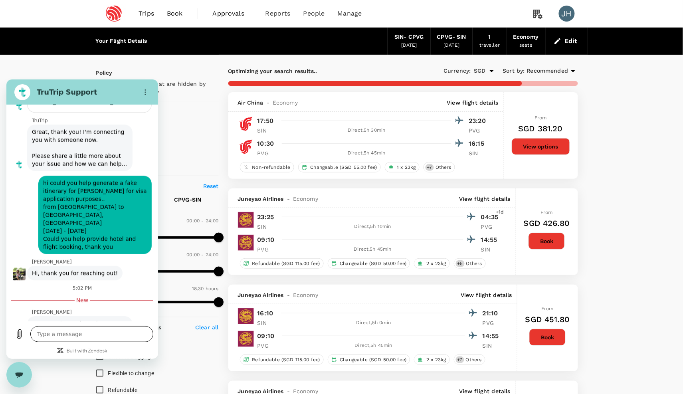
click at [52, 329] on textarea at bounding box center [91, 334] width 123 height 16
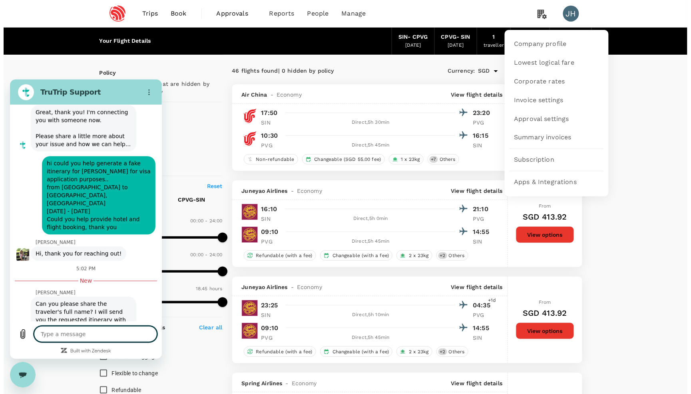
scroll to position [2411, 0]
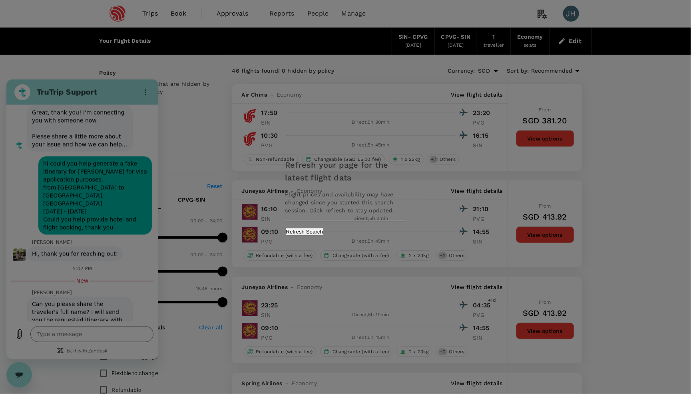
click at [361, 227] on div "Refresh your page for the latest flight data Flight prices and availability may…" at bounding box center [346, 197] width 140 height 93
click at [324, 230] on button "Refresh Search" at bounding box center [304, 232] width 39 height 8
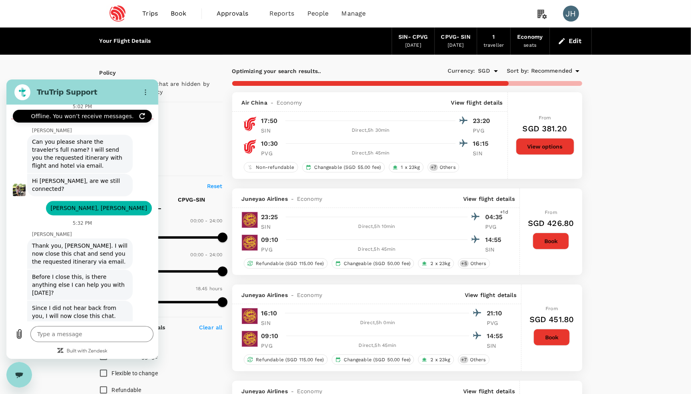
scroll to position [2575, 0]
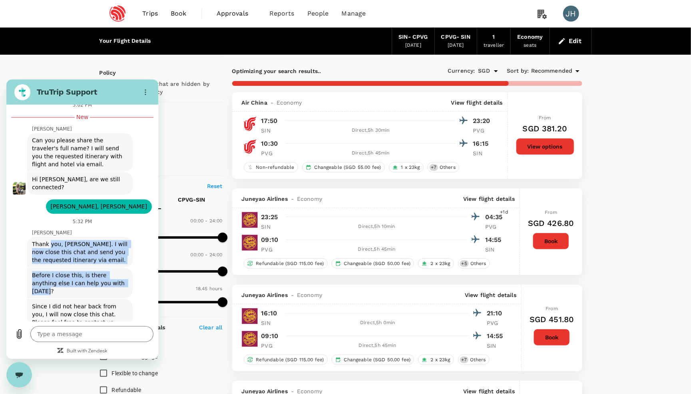
drag, startPoint x: 50, startPoint y: 208, endPoint x: 118, endPoint y: 260, distance: 85.5
click at [119, 261] on div "This chat is recorded using a cloud service and is subject to the terms of our …" at bounding box center [82, 213] width 152 height 216
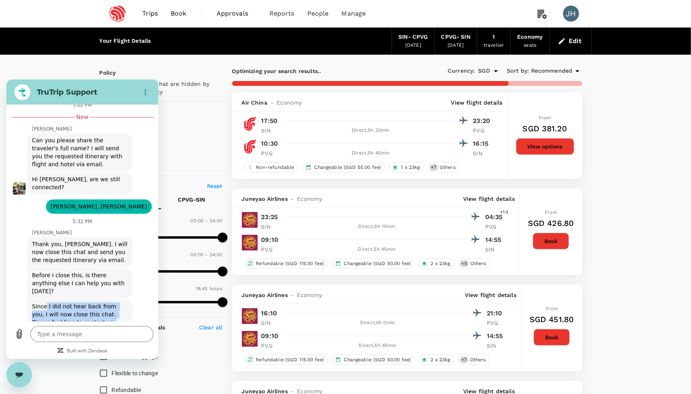
drag, startPoint x: 45, startPoint y: 275, endPoint x: 107, endPoint y: 294, distance: 64.7
click at [107, 302] on span "Since I did not hear back from you, I will now close this chat. Please feel fre…" at bounding box center [80, 322] width 96 height 40
click at [56, 336] on textarea at bounding box center [91, 334] width 123 height 16
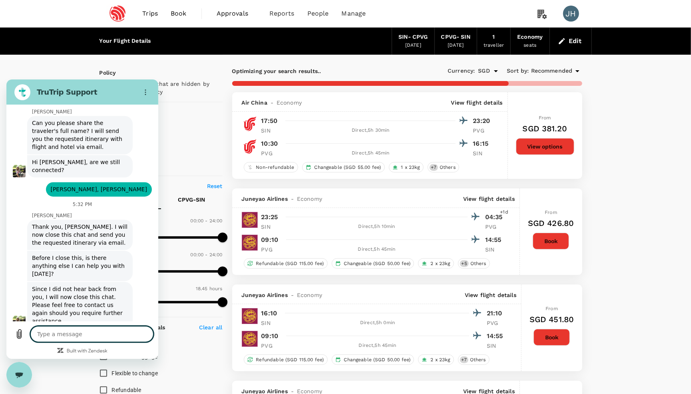
scroll to position [2609, 0]
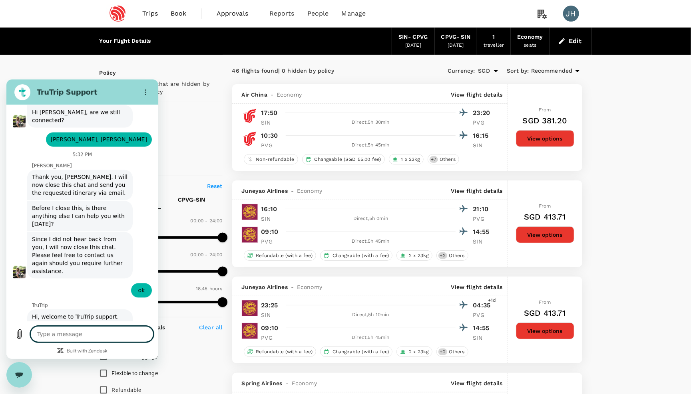
click at [53, 332] on textarea at bounding box center [91, 334] width 123 height 16
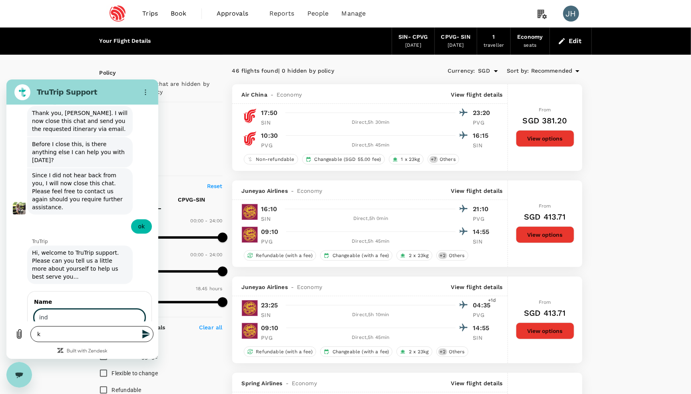
scroll to position [2705, 0]
click at [21, 368] on div "Close messaging window" at bounding box center [19, 375] width 24 height 24
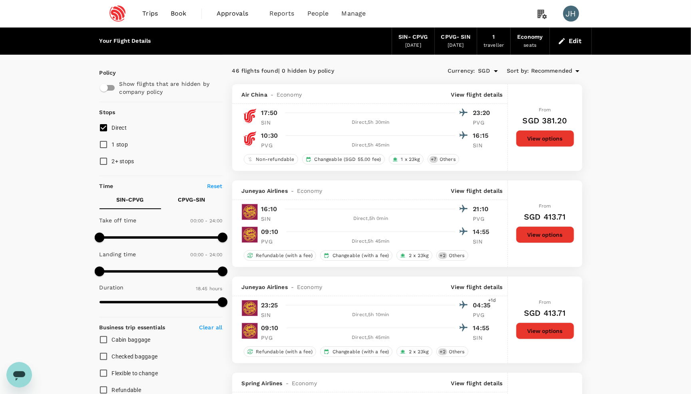
click at [185, 14] on span "Book" at bounding box center [179, 14] width 16 height 10
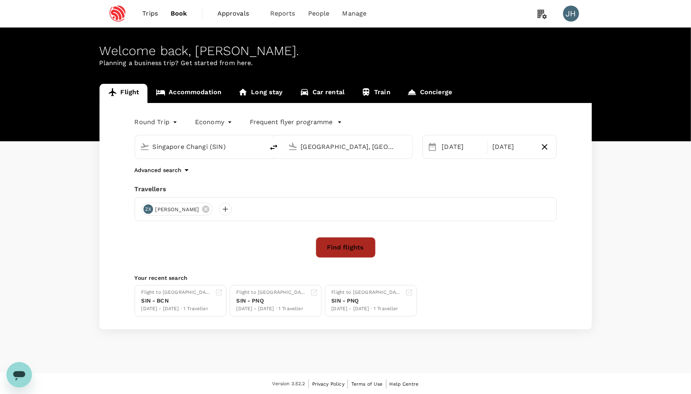
click at [327, 254] on button "Find flights" at bounding box center [346, 247] width 60 height 21
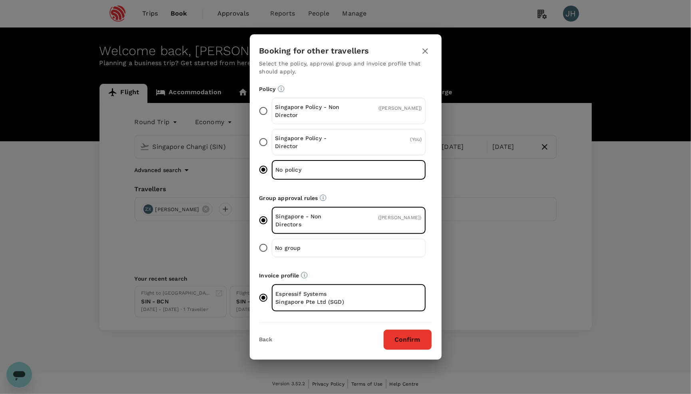
click at [399, 342] on button "Confirm" at bounding box center [407, 339] width 49 height 21
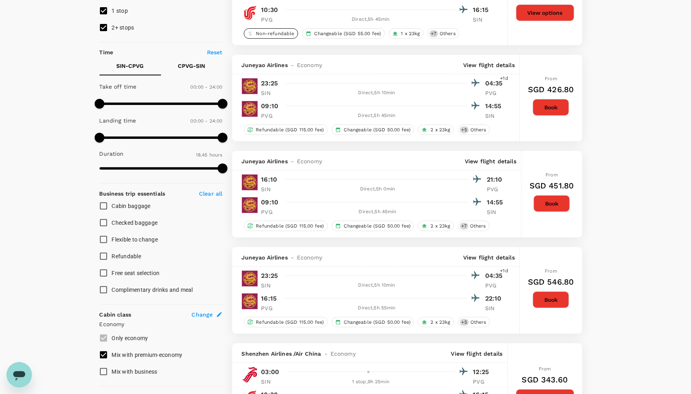
scroll to position [110, 0]
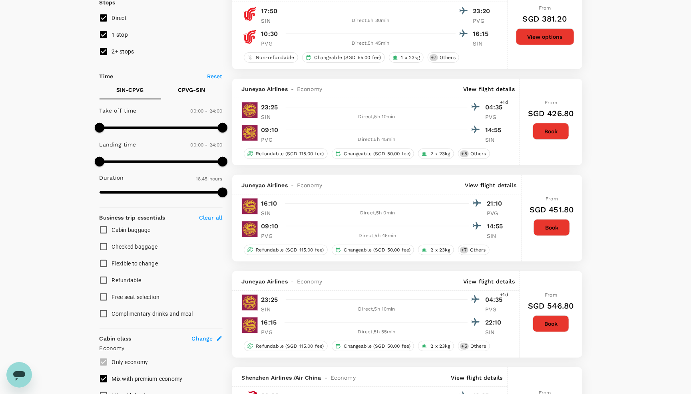
click at [111, 52] on input "2+ stops" at bounding box center [103, 51] width 17 height 17
click at [101, 33] on input "1 stop" at bounding box center [103, 34] width 17 height 17
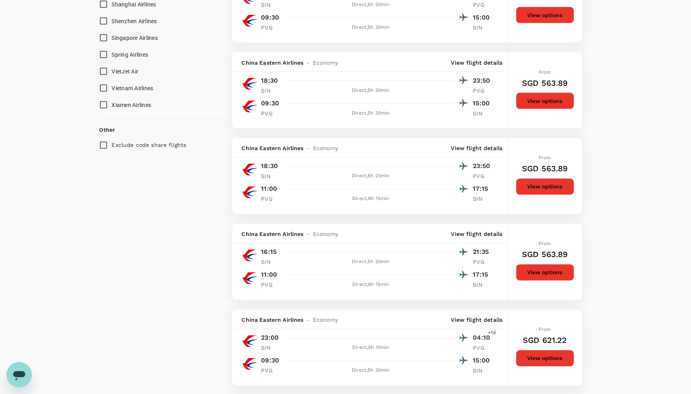
scroll to position [708, 0]
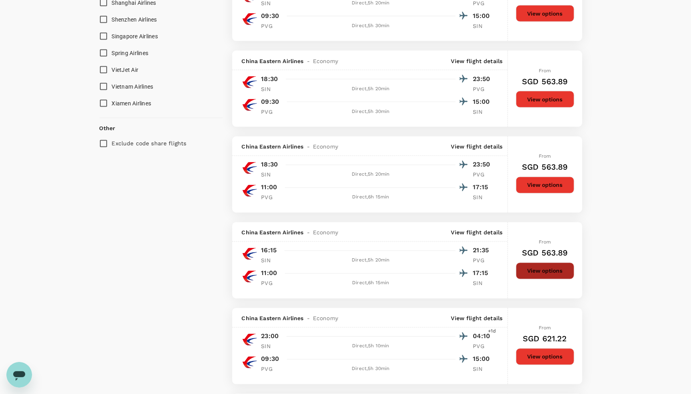
click at [539, 280] on button "View options" at bounding box center [545, 271] width 58 height 17
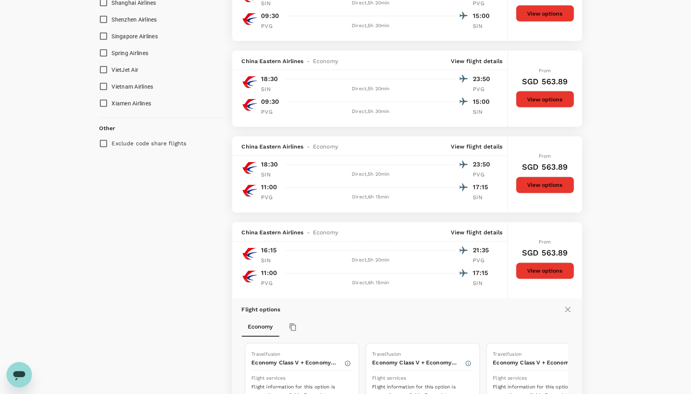
scroll to position [967, 0]
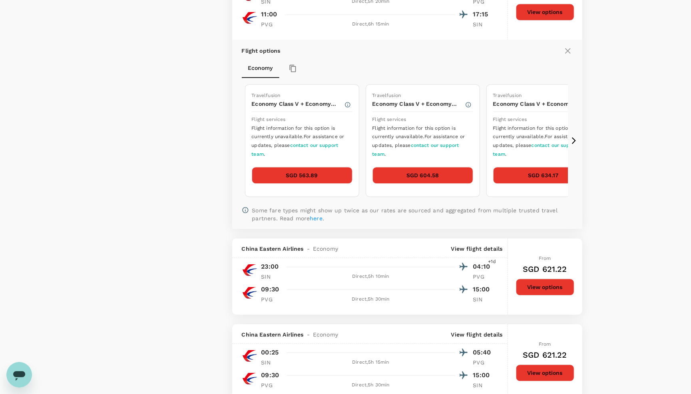
click at [323, 184] on button "SGD 563.89" at bounding box center [302, 175] width 101 height 17
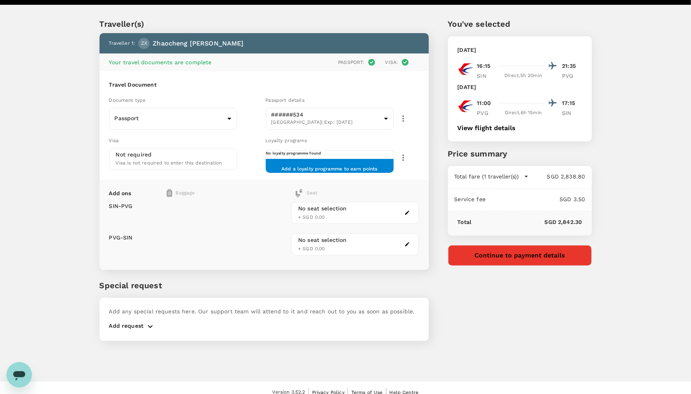
scroll to position [12, 0]
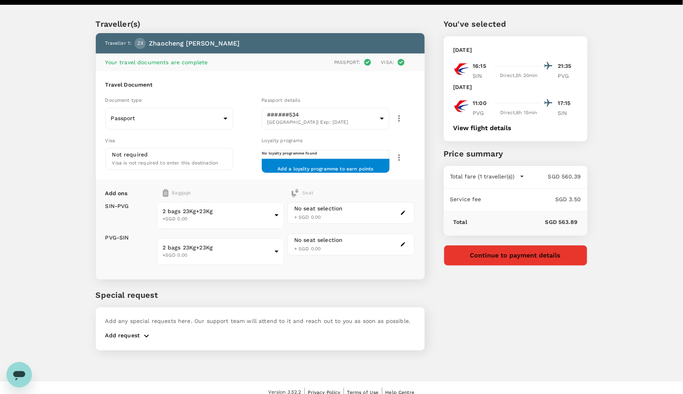
click at [520, 259] on button "Continue to payment details" at bounding box center [516, 255] width 144 height 21
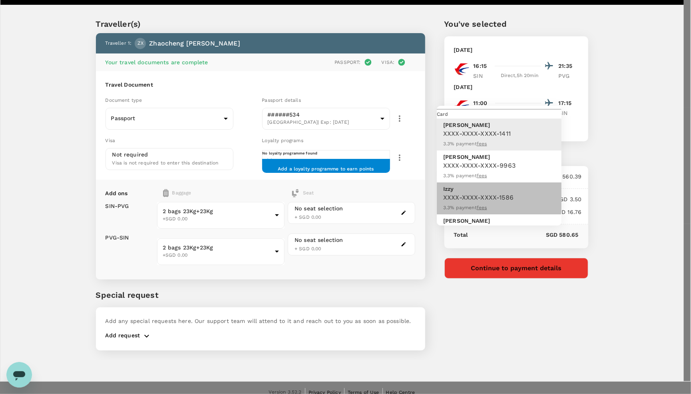
click at [485, 194] on span "XXXX-XXXX-XXXX-1586" at bounding box center [478, 198] width 70 height 8
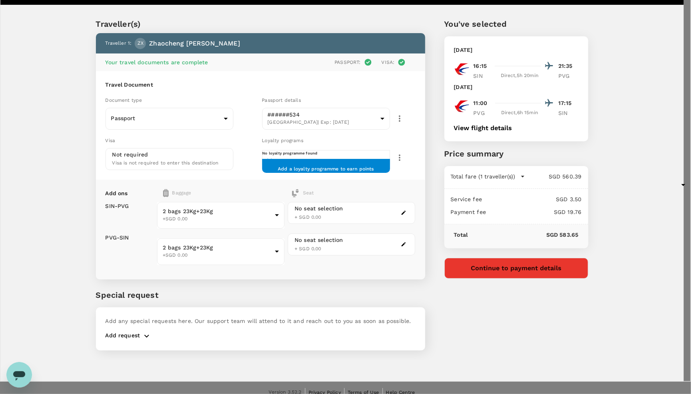
drag, startPoint x: 543, startPoint y: 198, endPoint x: 573, endPoint y: 201, distance: 30.1
copy p "583.65"
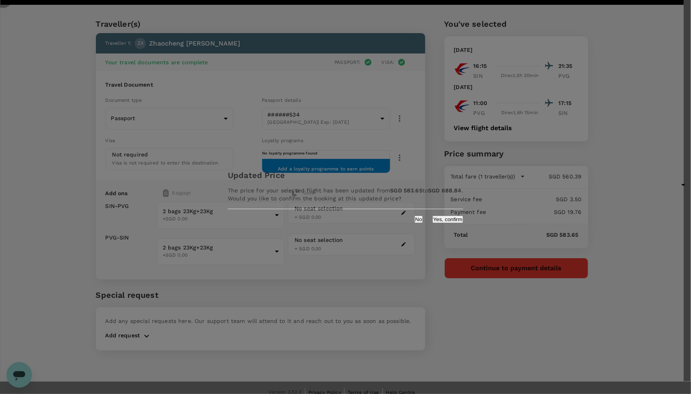
click at [414, 223] on button "No" at bounding box center [418, 220] width 8 height 8
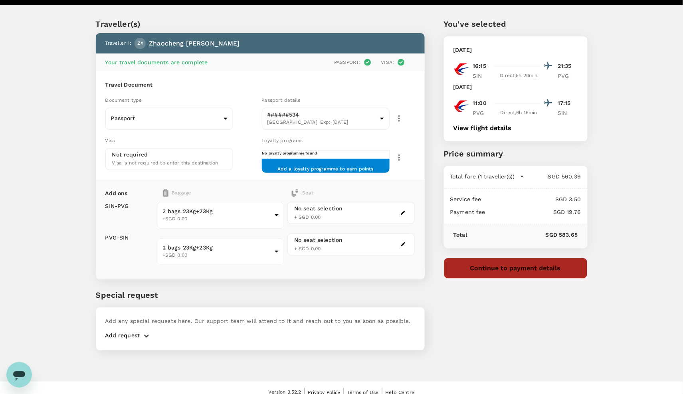
click at [499, 271] on button "Continue to payment details" at bounding box center [516, 268] width 144 height 21
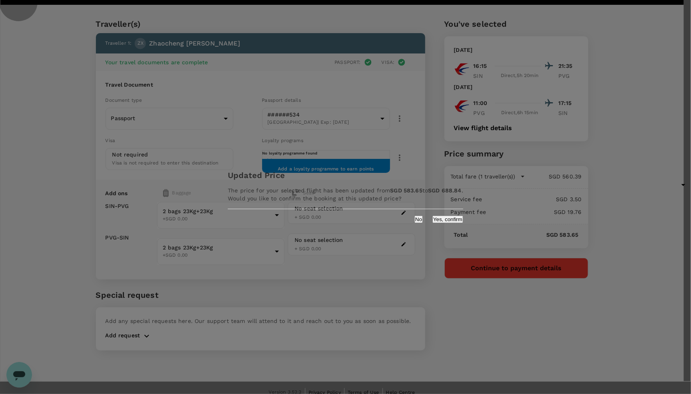
click at [432, 223] on button "Yes, confirm" at bounding box center [447, 220] width 31 height 8
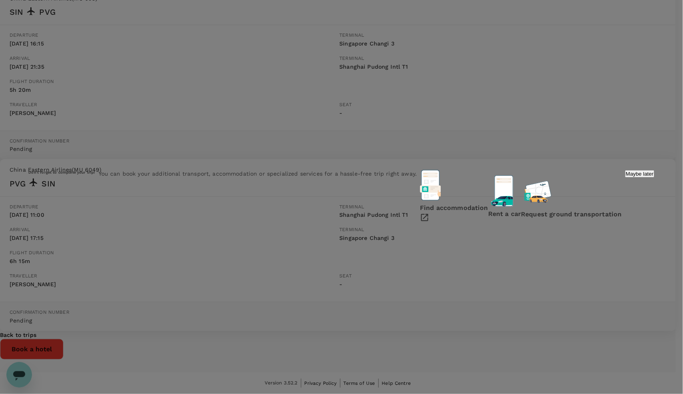
scroll to position [56, 0]
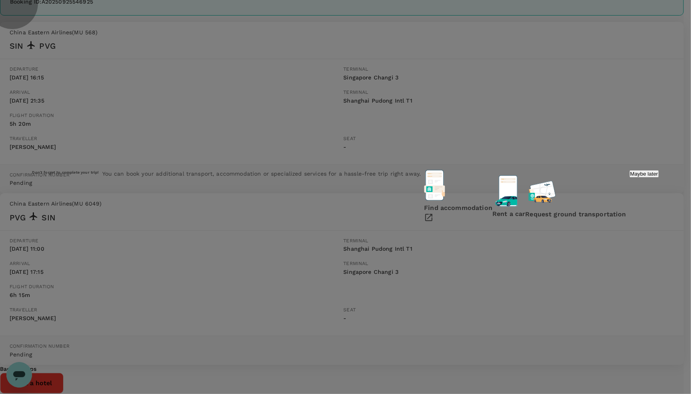
click at [630, 177] on p "Maybe later" at bounding box center [644, 174] width 28 height 6
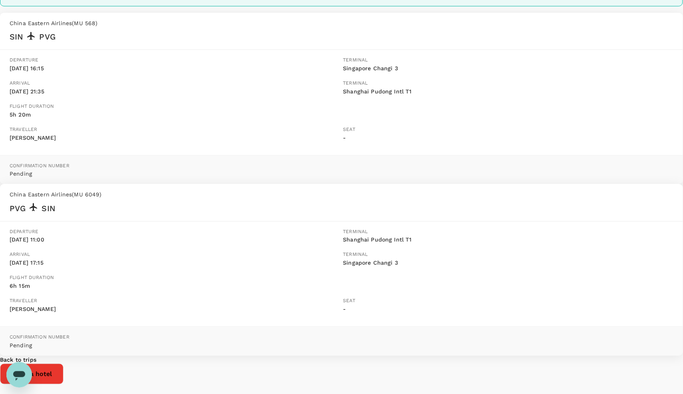
scroll to position [67, 0]
